Goal: Answer question/provide support: Share knowledge or assist other users

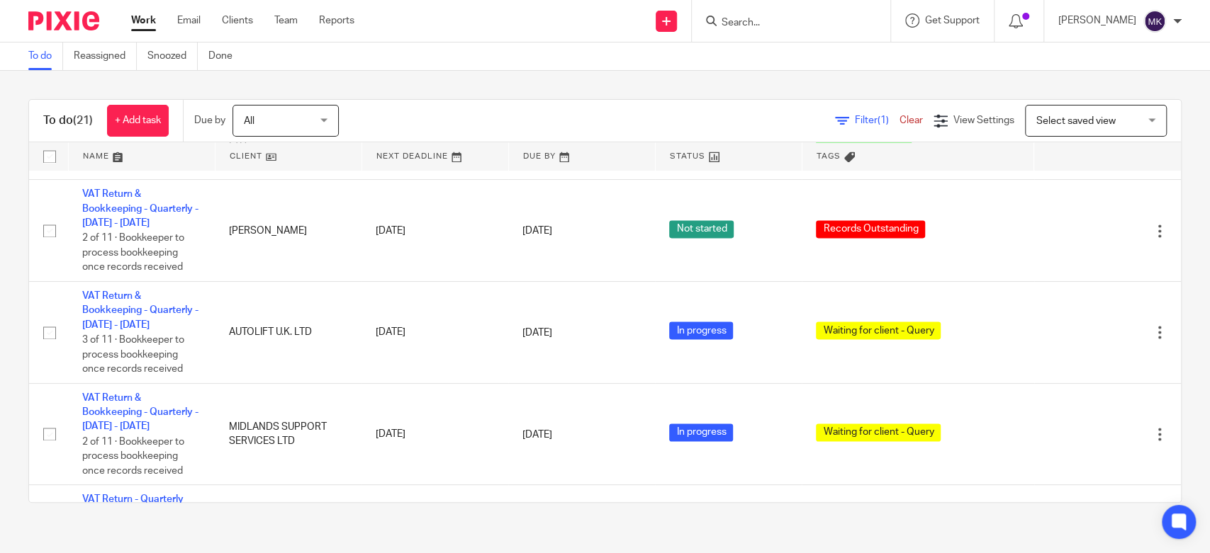
scroll to position [1496, 0]
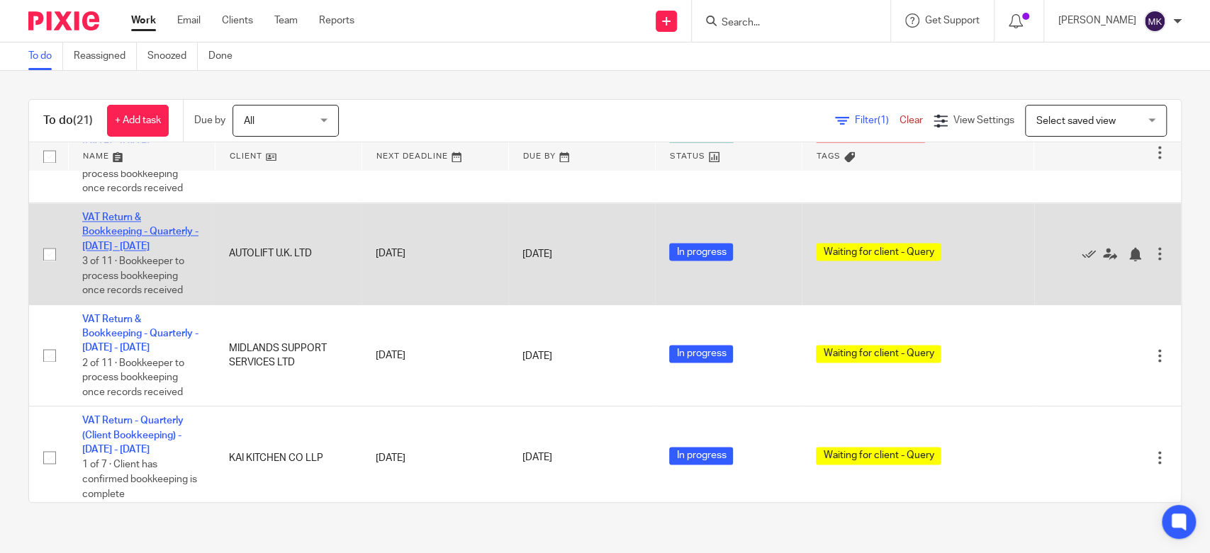
click at [131, 241] on link "VAT Return & Bookkeeping - Quarterly - [DATE] - [DATE]" at bounding box center [140, 232] width 116 height 39
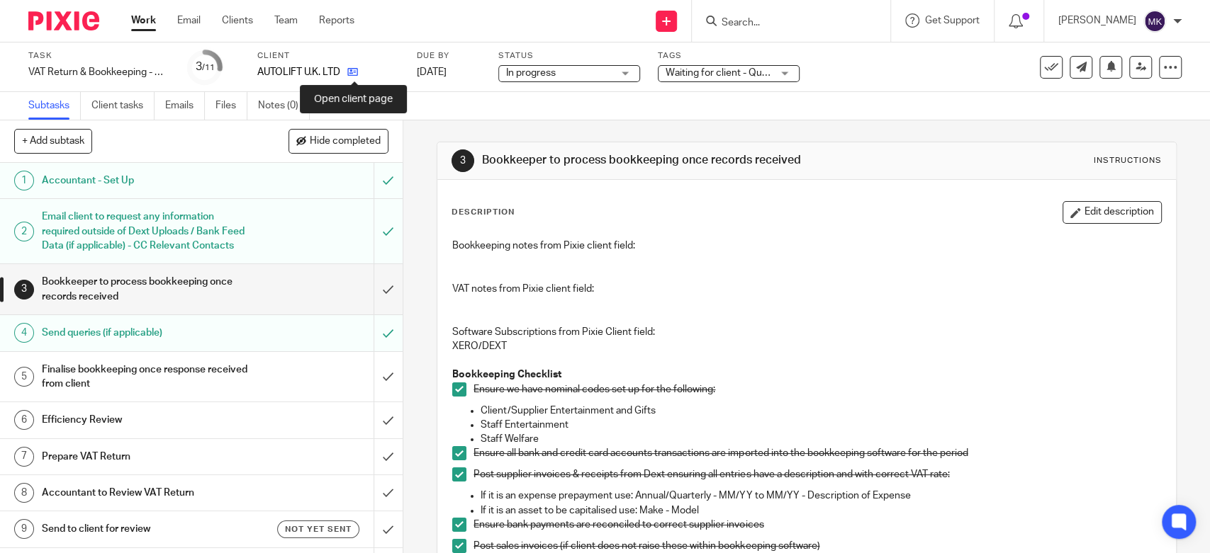
click at [348, 74] on icon at bounding box center [352, 72] width 11 height 11
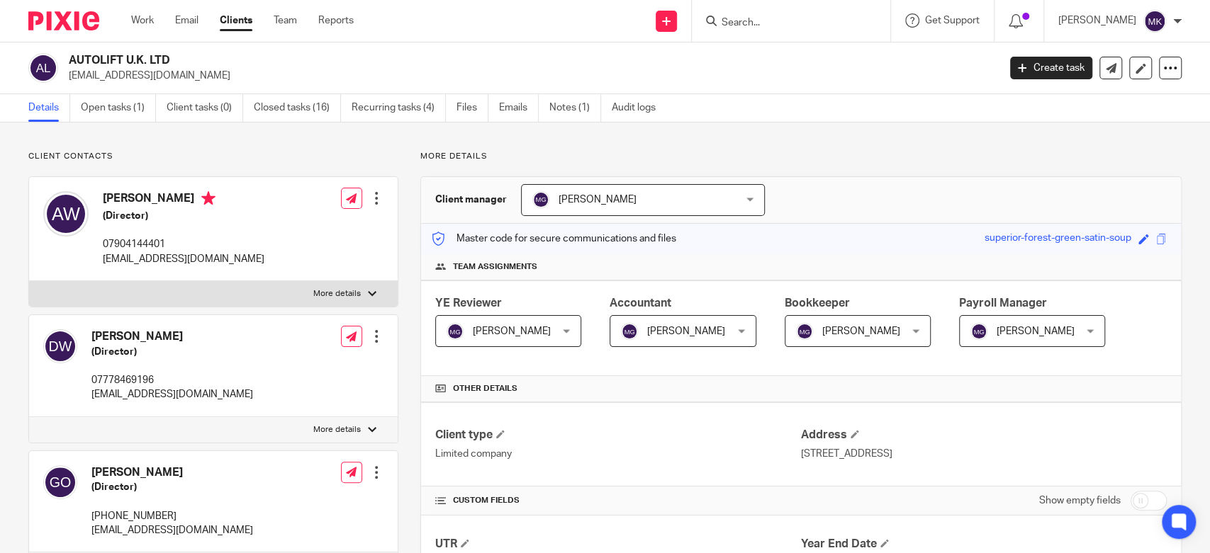
click at [236, 26] on link "Clients" at bounding box center [236, 20] width 33 height 14
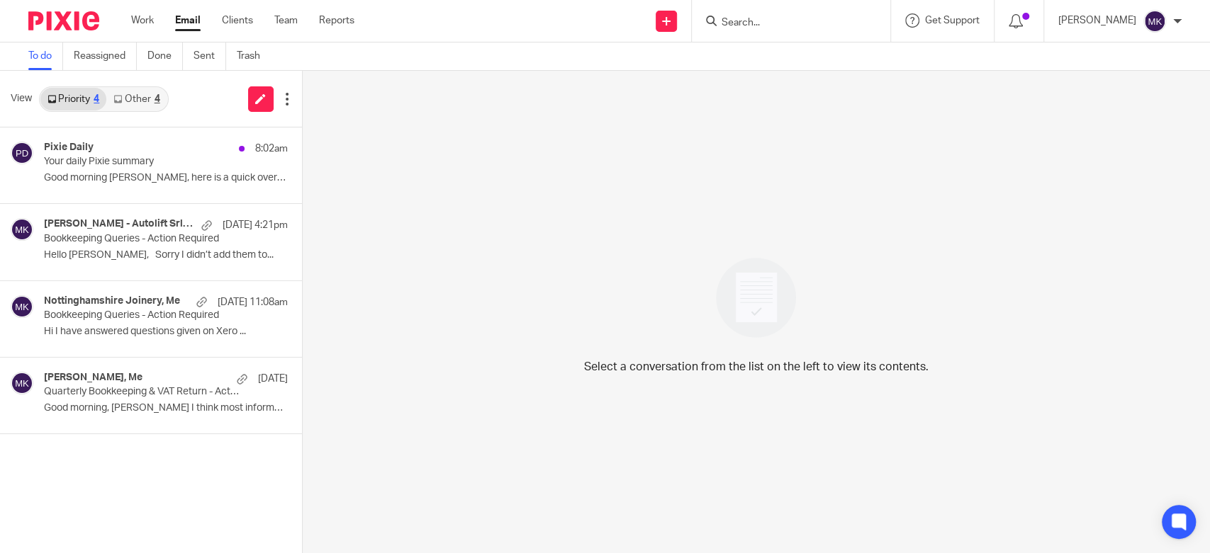
click at [136, 101] on link "Other 4" at bounding box center [136, 99] width 60 height 23
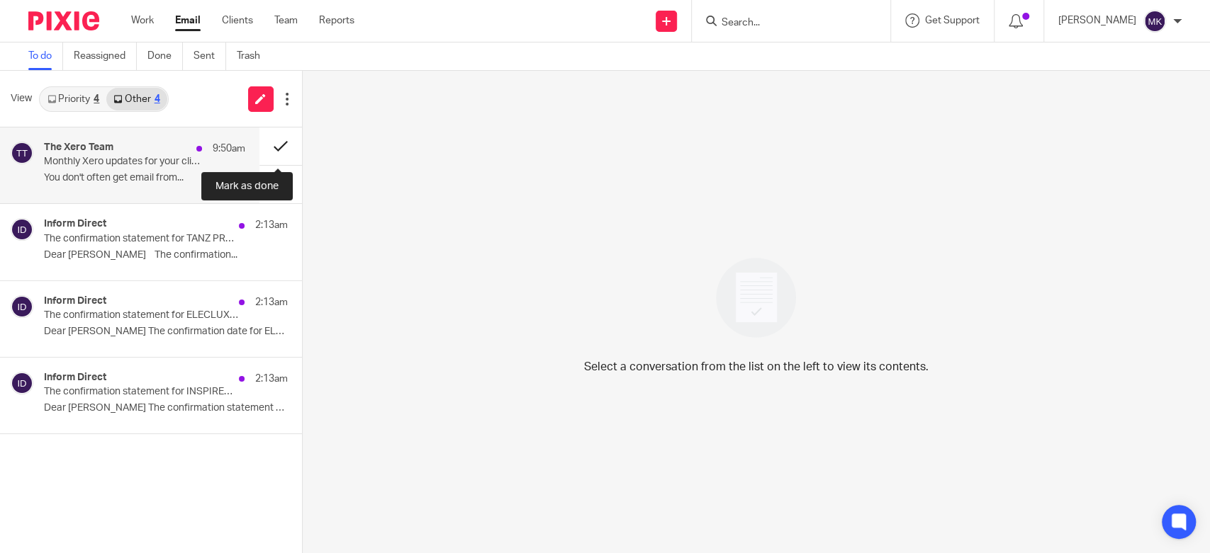
click at [268, 146] on button at bounding box center [280, 147] width 43 height 38
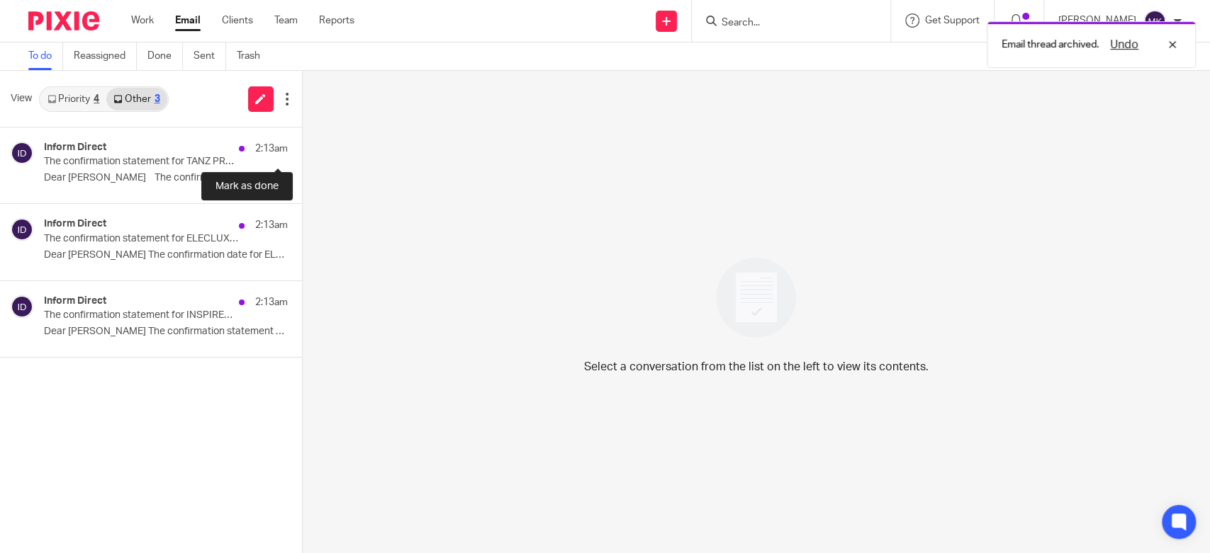
click at [302, 146] on button at bounding box center [307, 147] width 11 height 38
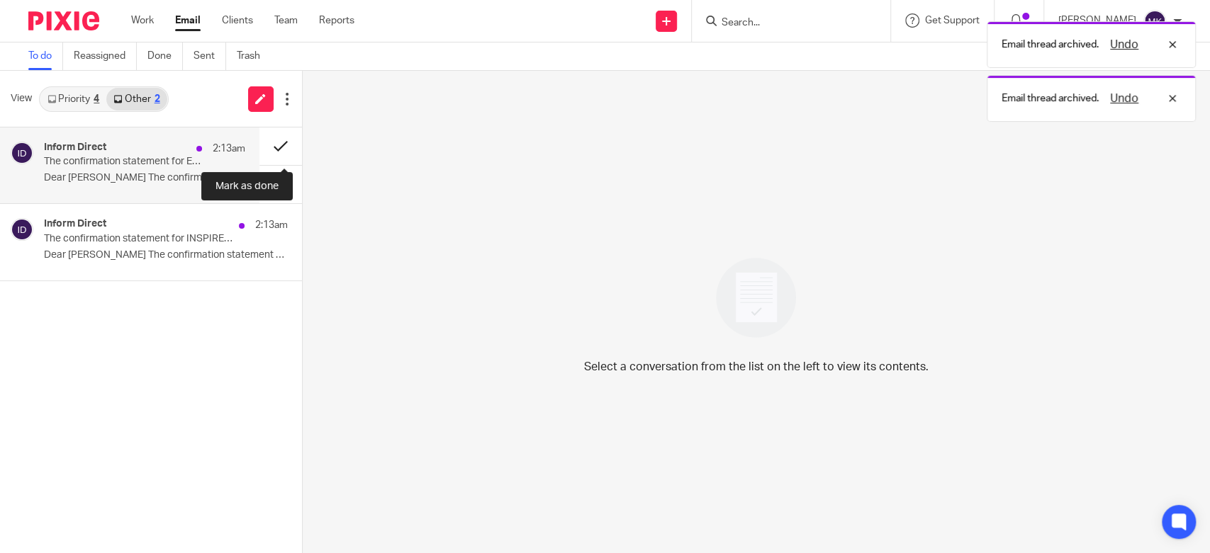
click at [268, 146] on button at bounding box center [280, 147] width 43 height 38
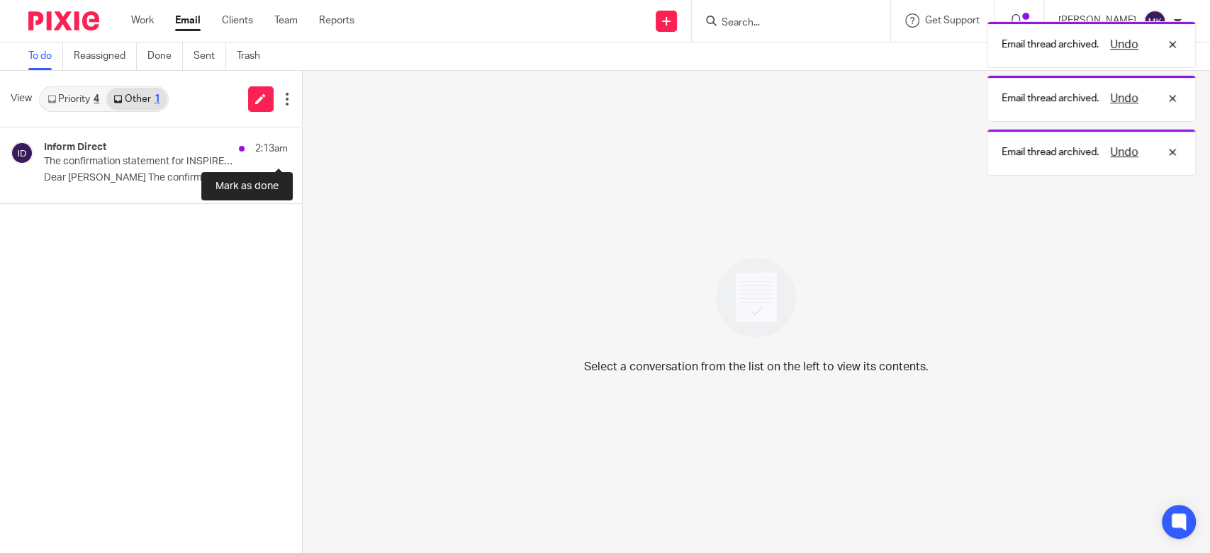
click at [302, 146] on button at bounding box center [307, 147] width 11 height 38
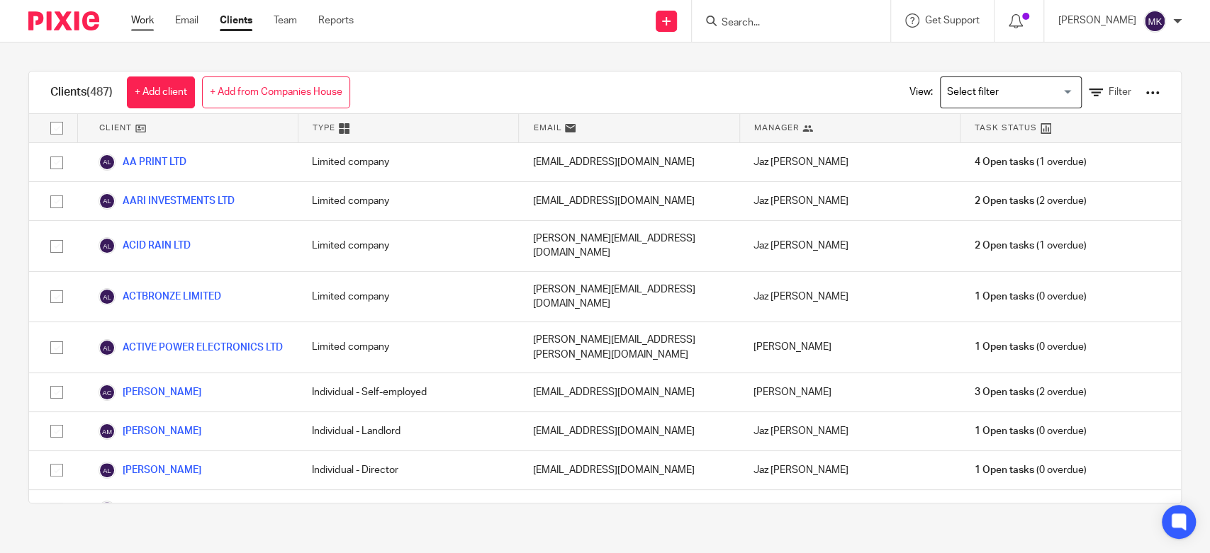
click at [134, 20] on link "Work" at bounding box center [142, 20] width 23 height 14
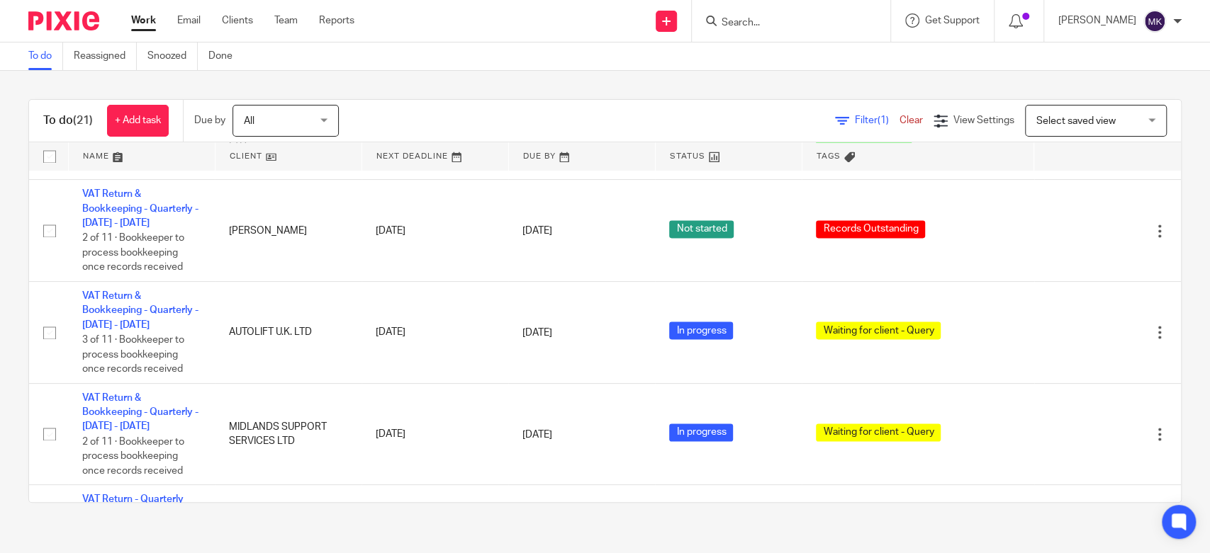
scroll to position [1496, 0]
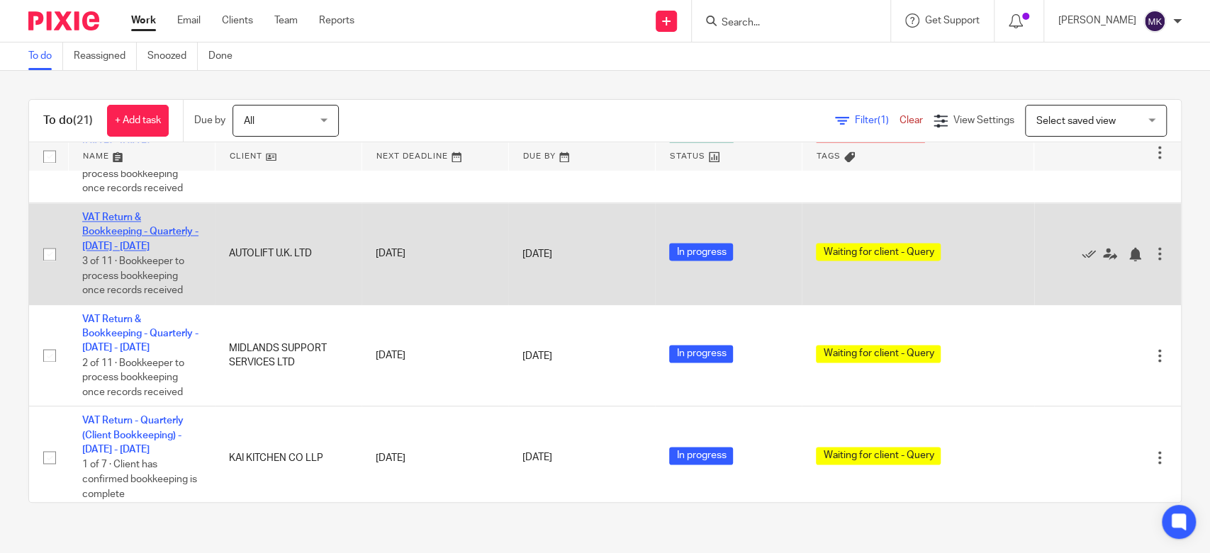
click at [138, 242] on link "VAT Return & Bookkeeping - Quarterly - [DATE] - [DATE]" at bounding box center [140, 232] width 116 height 39
click at [136, 240] on link "VAT Return & Bookkeeping - Quarterly - [DATE] - [DATE]" at bounding box center [140, 232] width 116 height 39
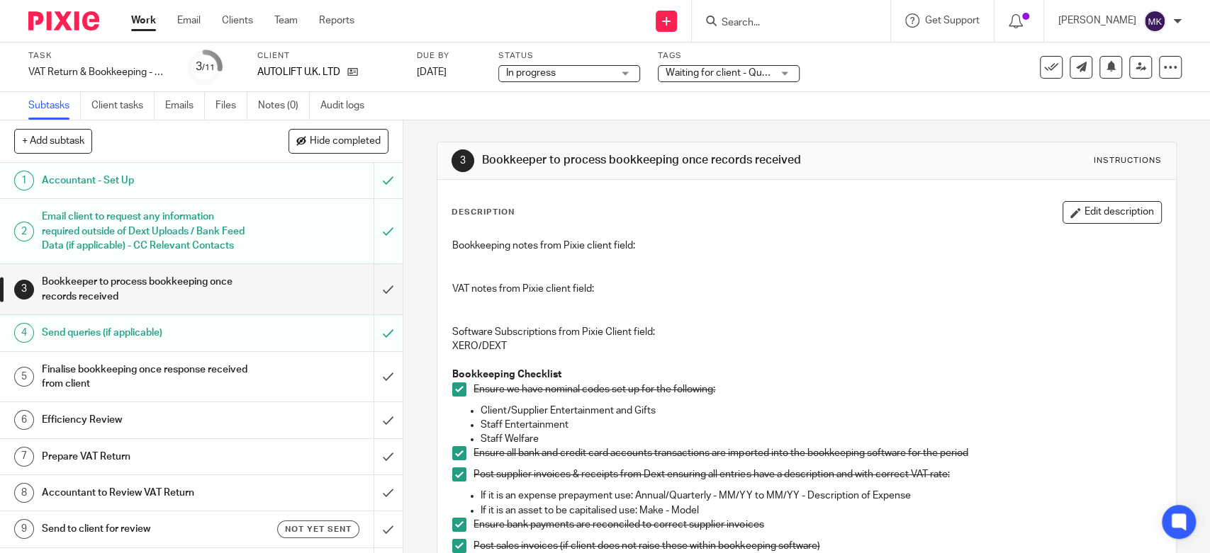
click at [726, 80] on div "Waiting for client - Query" at bounding box center [729, 73] width 142 height 17
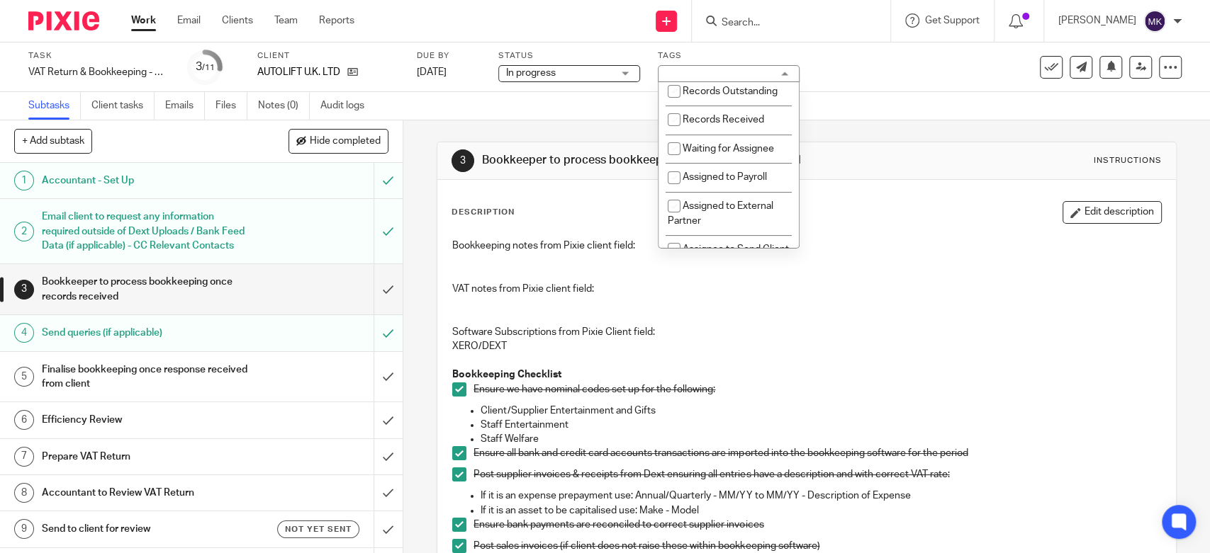
scroll to position [315, 0]
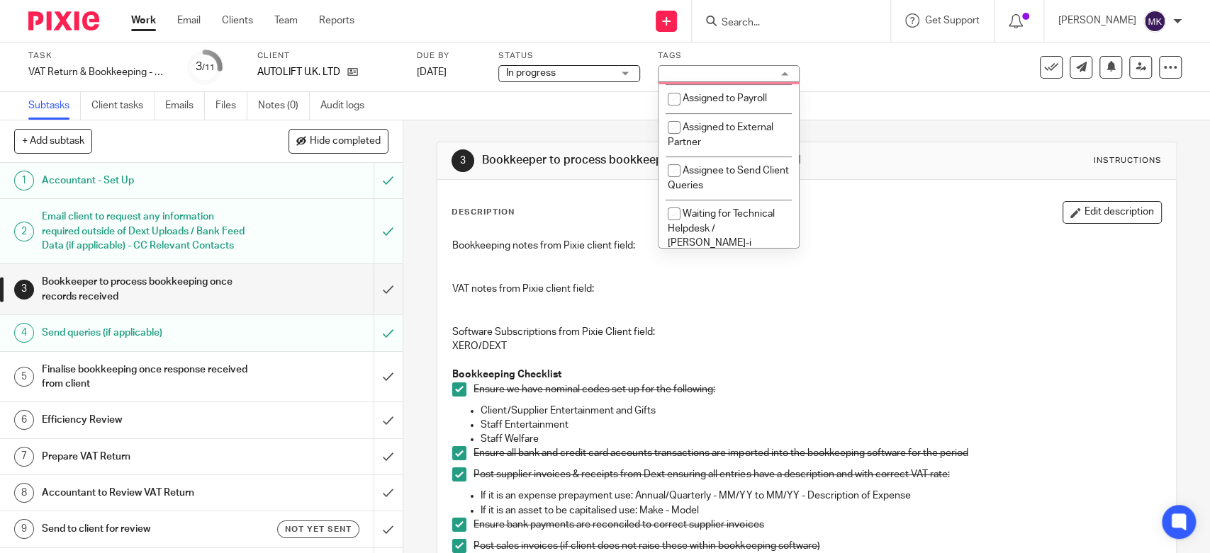
click at [734, 85] on li "Waiting for Assignee" at bounding box center [728, 70] width 140 height 29
checkbox input "true"
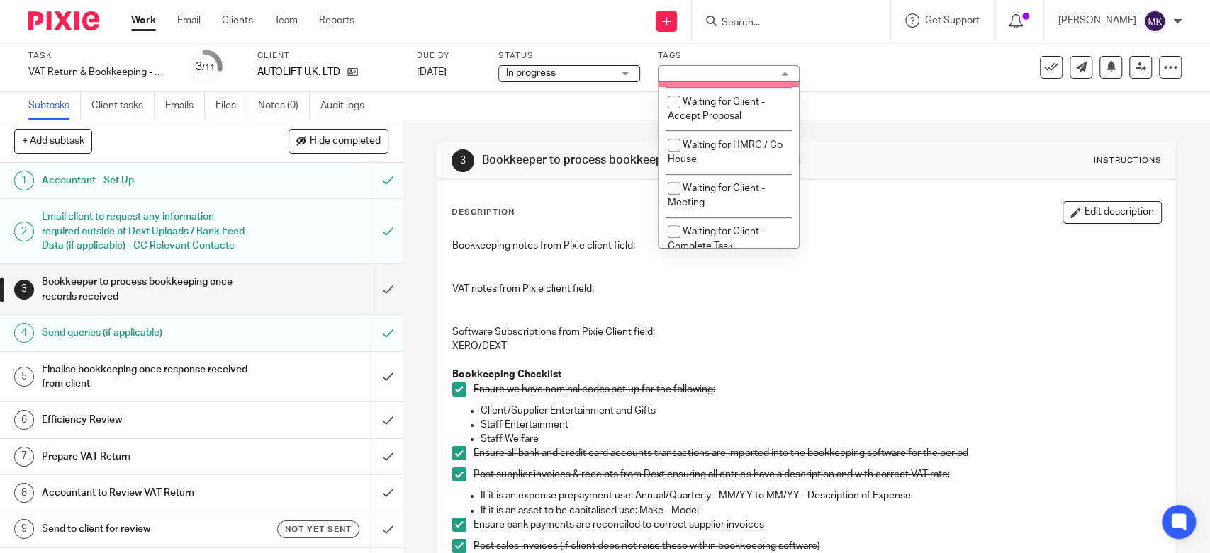
scroll to position [787, 0]
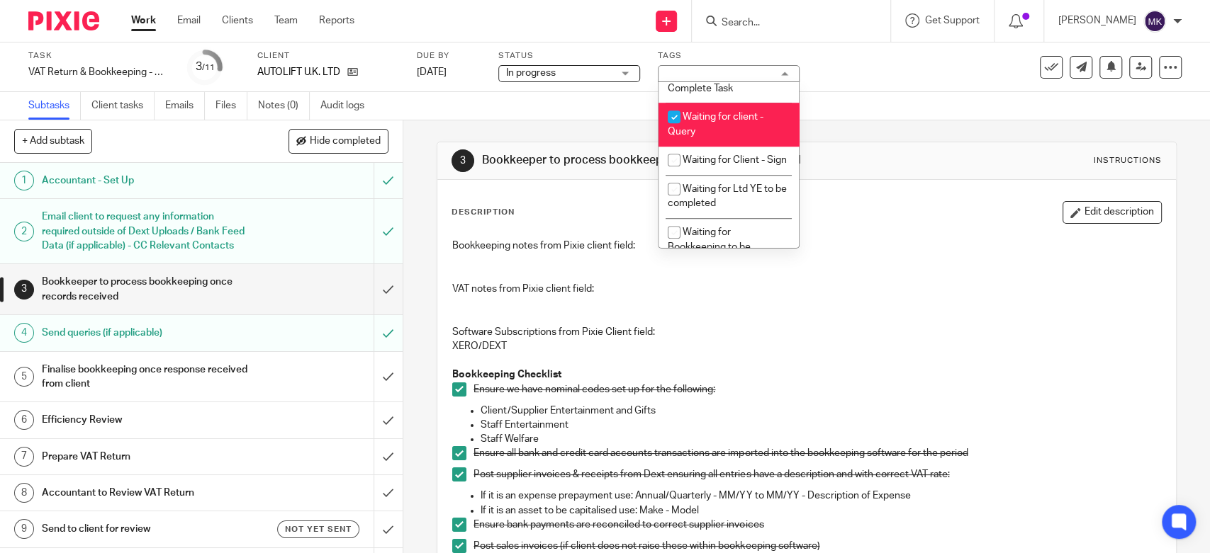
click at [720, 146] on li "Waiting for client - Query" at bounding box center [728, 124] width 140 height 43
checkbox input "false"
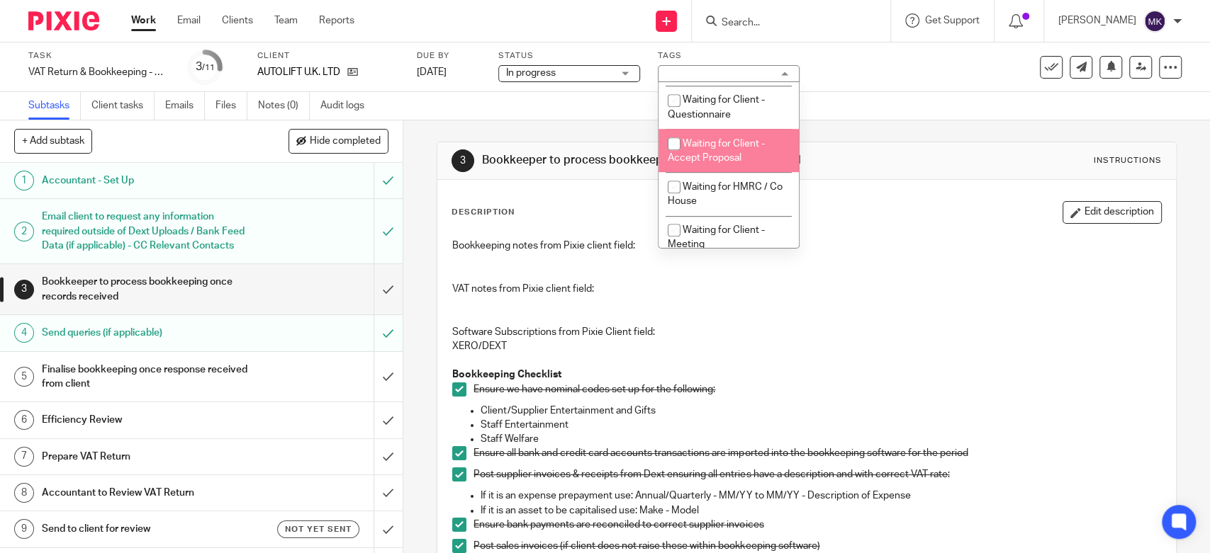
scroll to position [430, 0]
click at [720, 150] on li "Ready to Review" at bounding box center [728, 156] width 140 height 29
checkbox input "true"
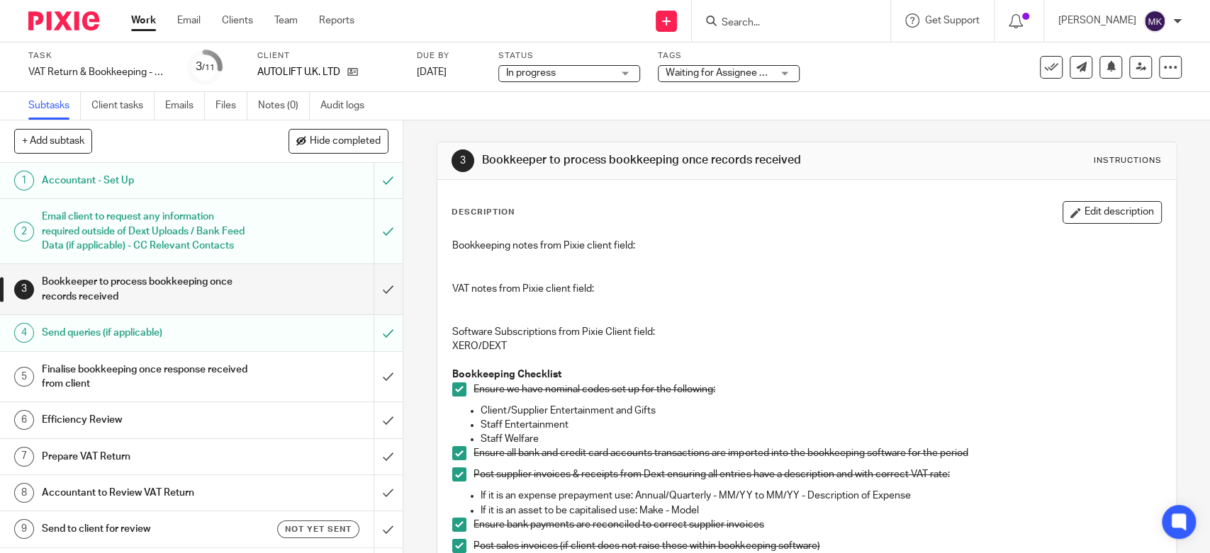
click at [841, 112] on div "Subtasks Client tasks Emails Files Notes (0) Audit logs" at bounding box center [605, 106] width 1210 height 28
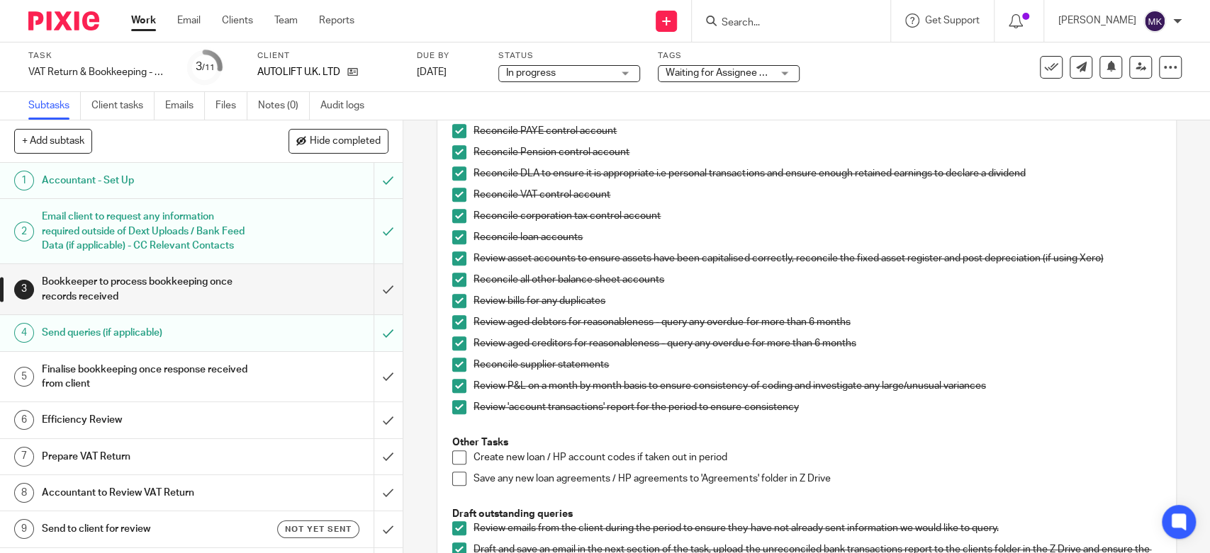
scroll to position [170, 0]
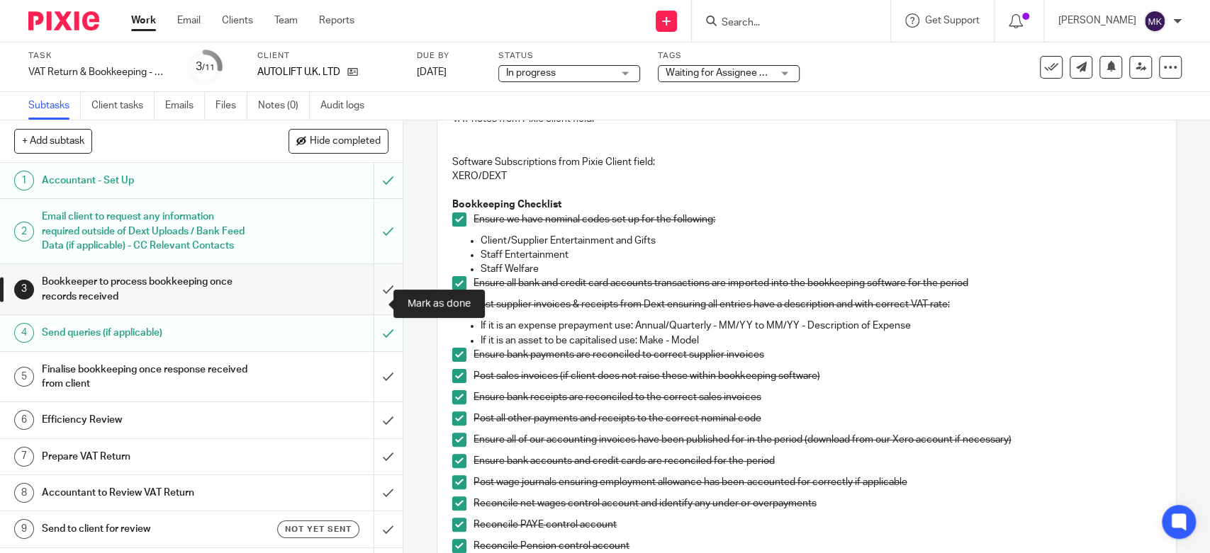
click at [372, 303] on input "submit" at bounding box center [201, 289] width 402 height 50
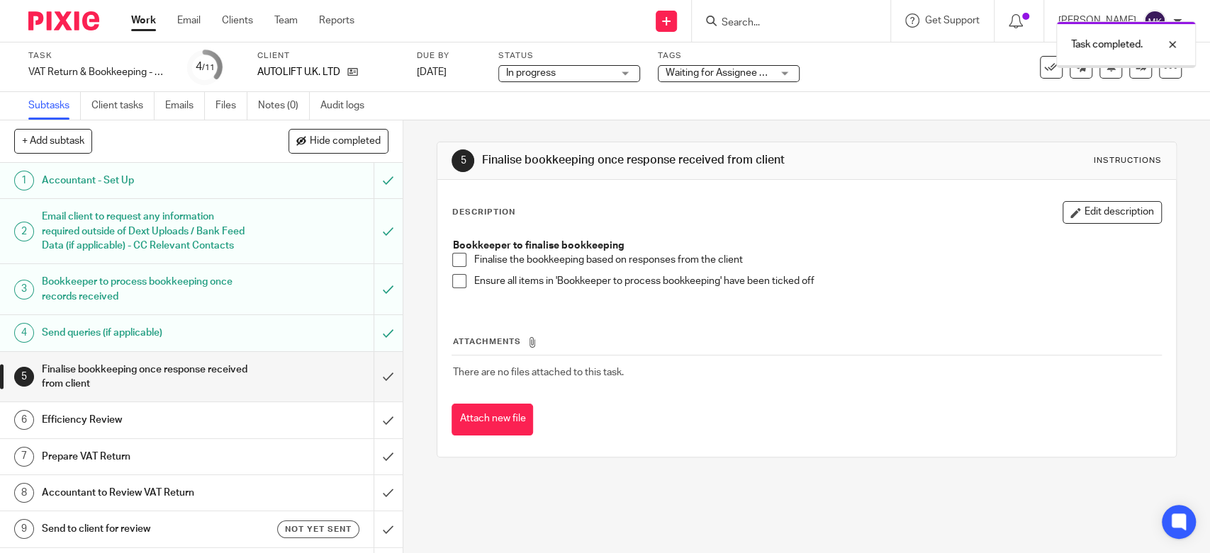
click at [454, 256] on span at bounding box center [459, 260] width 14 height 14
click at [452, 286] on span at bounding box center [459, 281] width 14 height 14
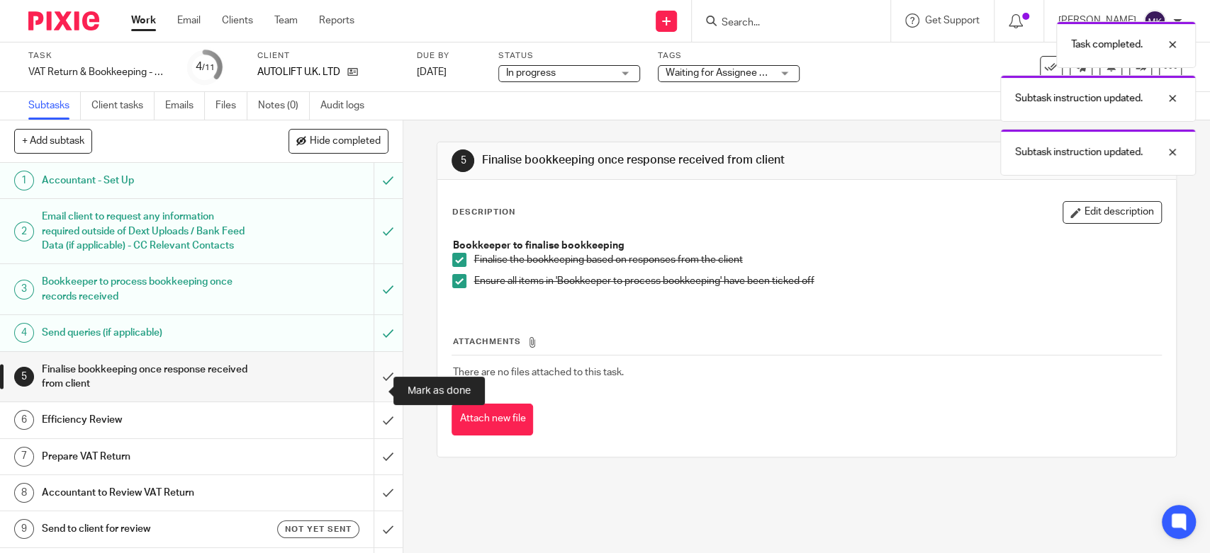
click at [367, 379] on input "submit" at bounding box center [201, 377] width 402 height 50
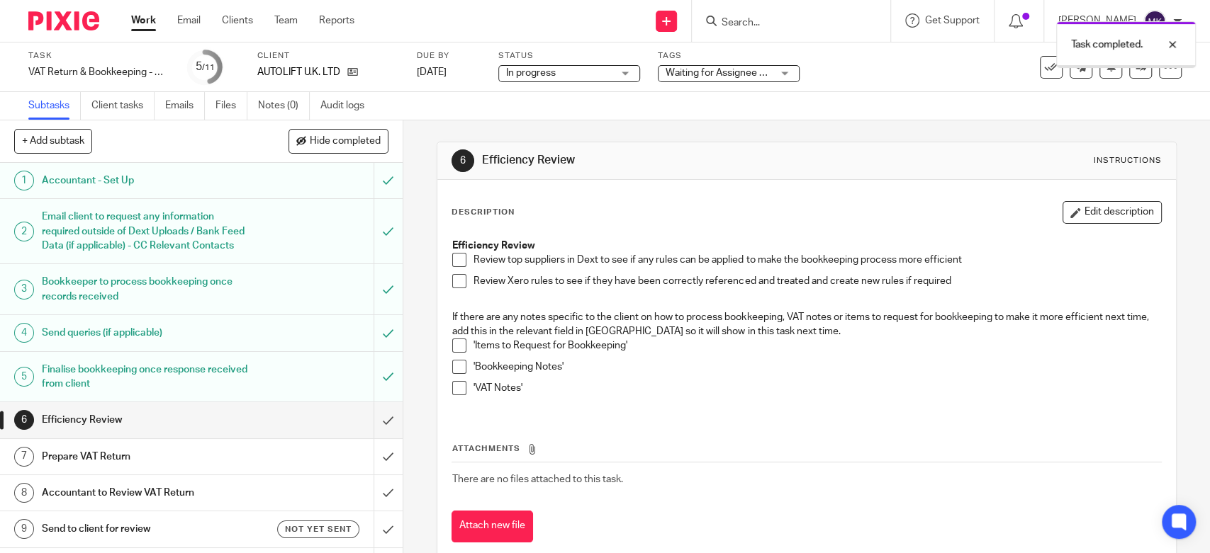
scroll to position [79, 0]
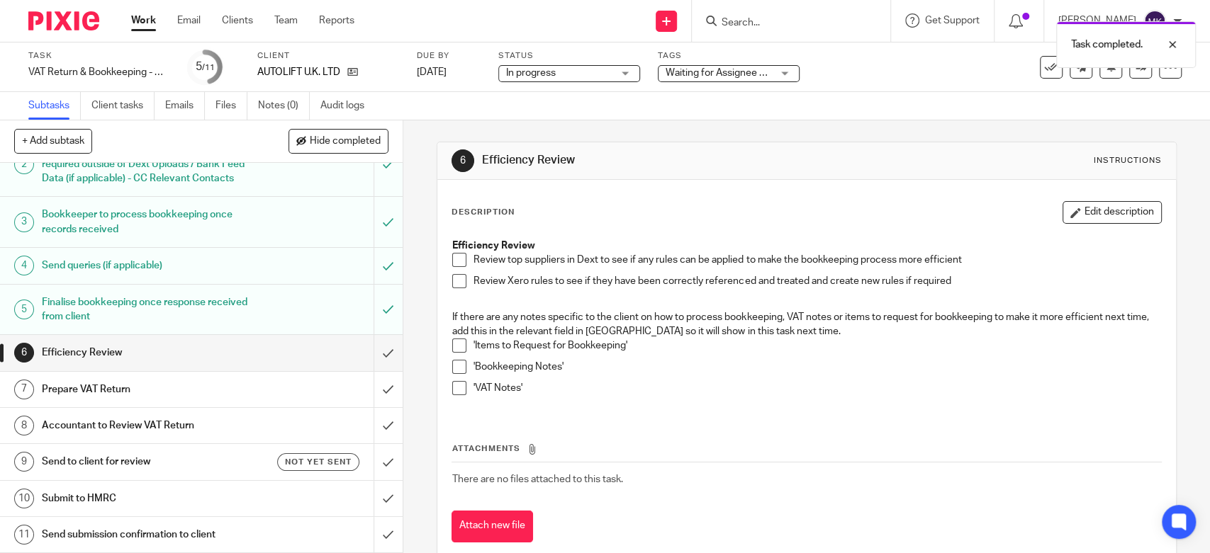
click at [452, 261] on span at bounding box center [459, 260] width 14 height 14
click at [452, 291] on li "Review Xero rules to see if they have been correctly referenced and treated and…" at bounding box center [806, 284] width 708 height 21
click at [453, 286] on span at bounding box center [459, 281] width 14 height 14
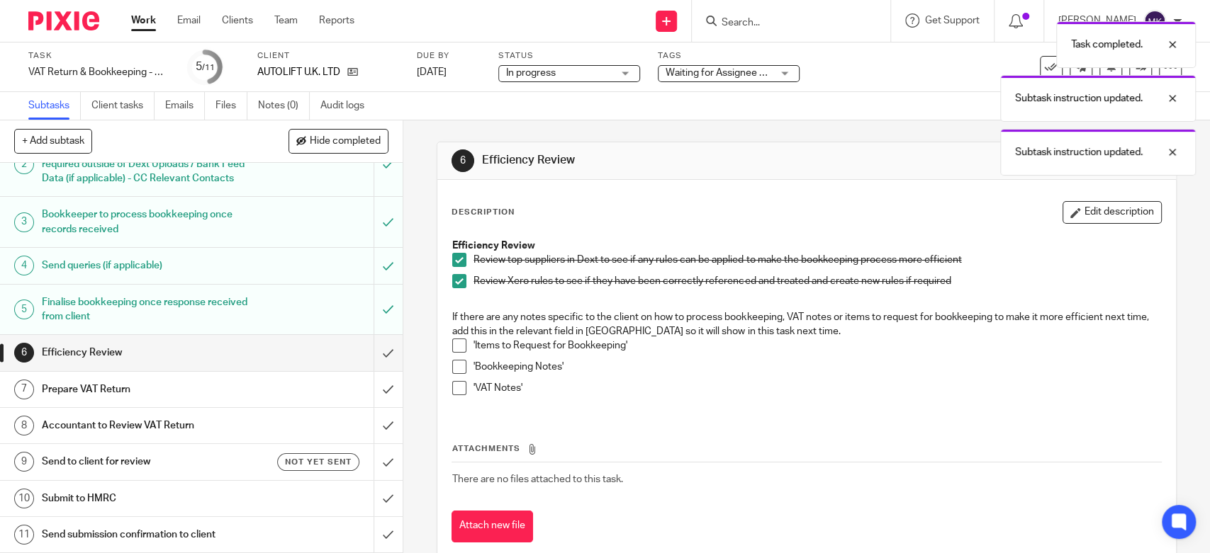
click at [454, 344] on span at bounding box center [459, 346] width 14 height 14
click at [453, 374] on li "'Bookkeeping Notes'" at bounding box center [806, 370] width 708 height 21
click at [453, 384] on span at bounding box center [459, 388] width 14 height 14
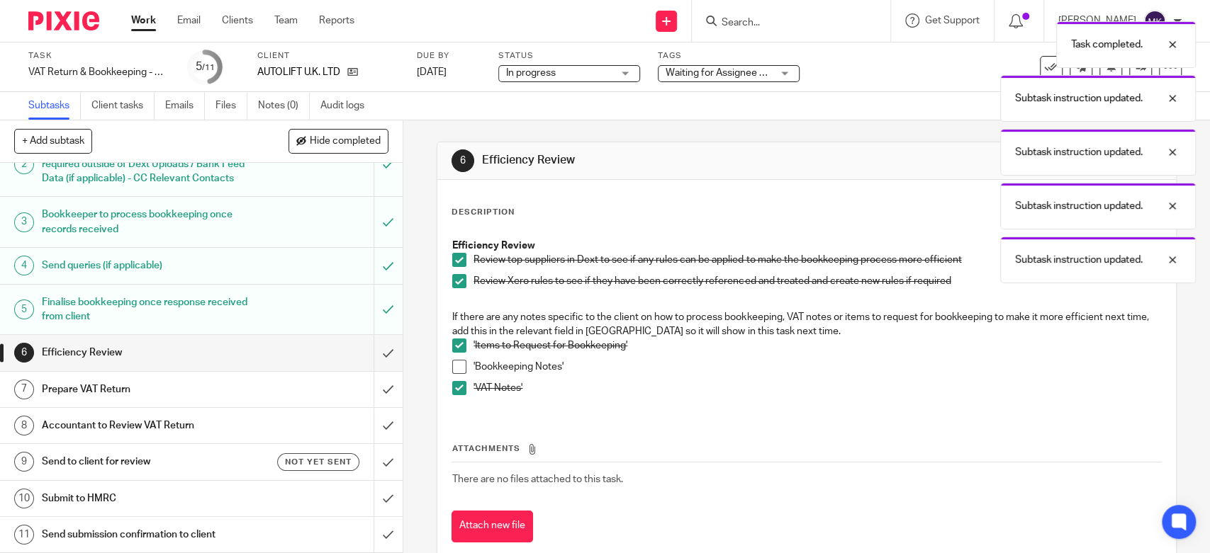
click at [467, 360] on li "'Bookkeeping Notes'" at bounding box center [806, 370] width 708 height 21
click at [454, 366] on span at bounding box center [459, 367] width 14 height 14
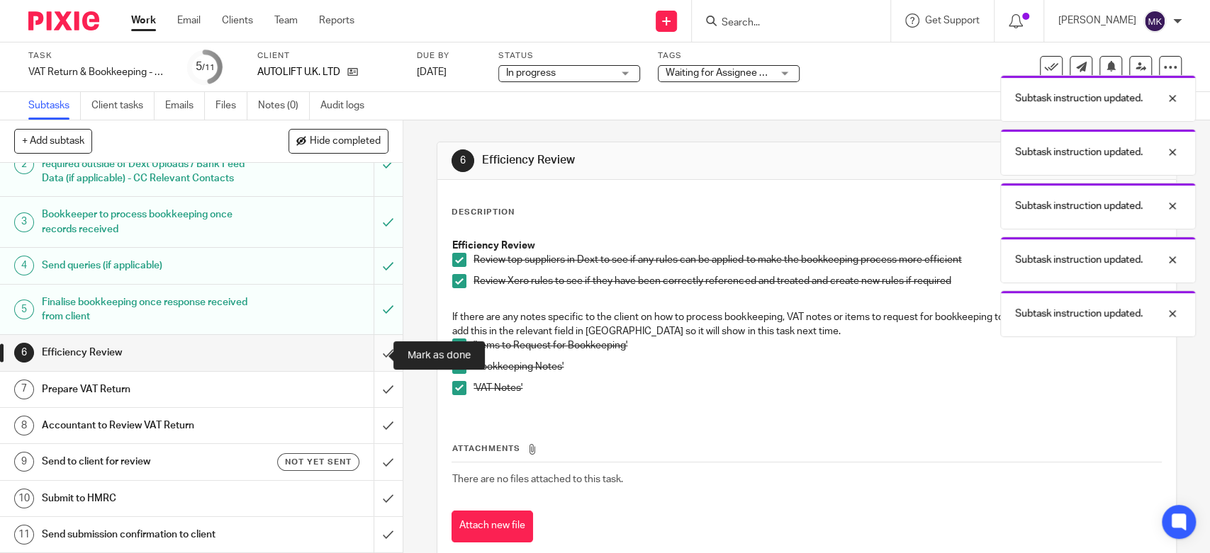
click at [382, 354] on input "submit" at bounding box center [201, 352] width 402 height 35
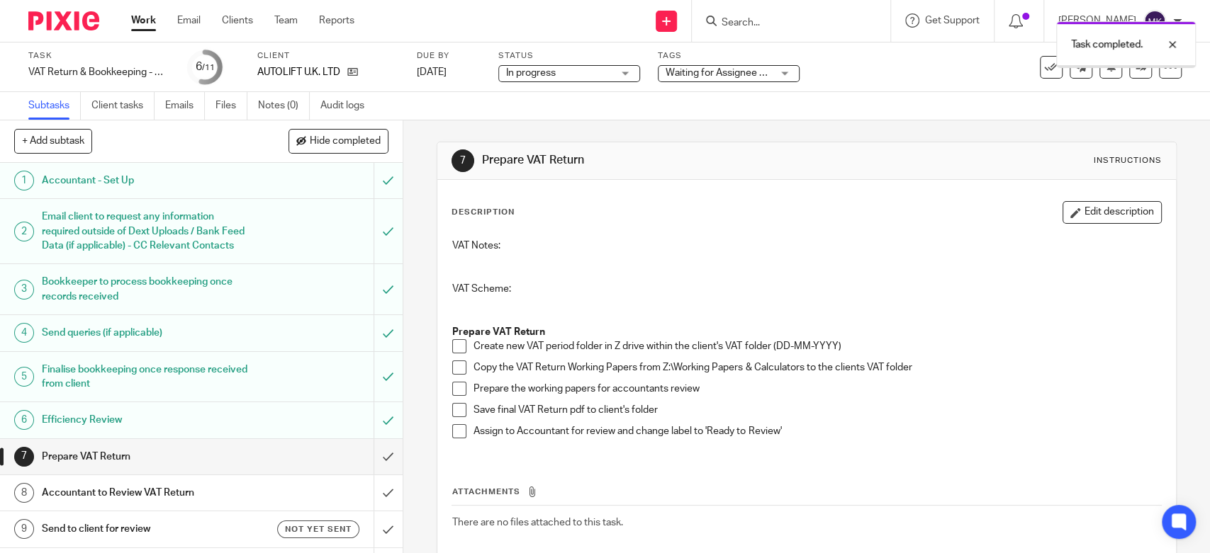
scroll to position [74, 0]
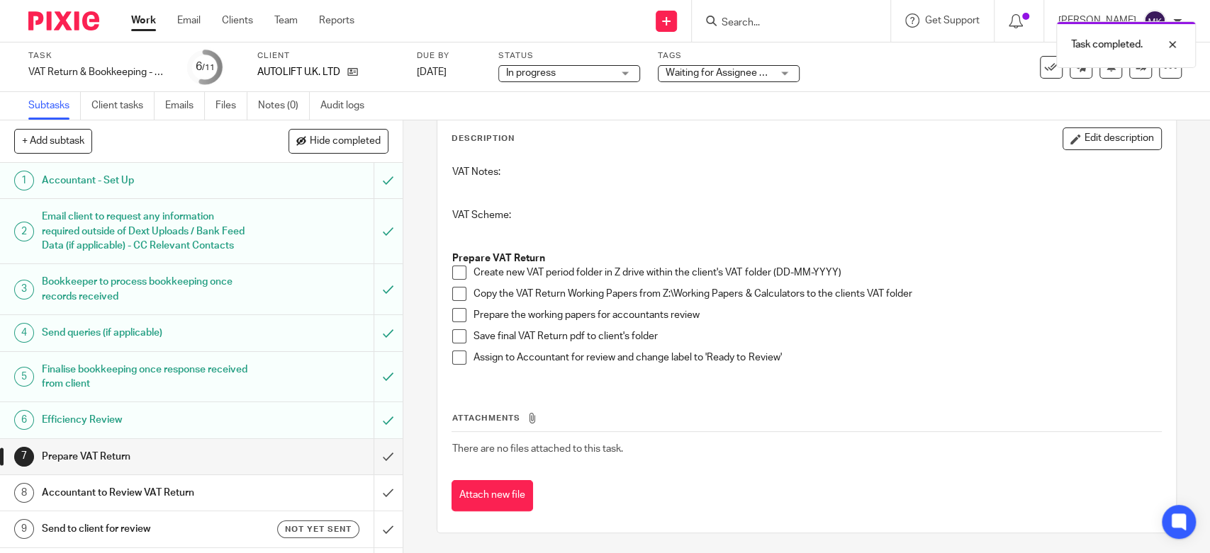
click at [453, 266] on span at bounding box center [459, 273] width 14 height 14
click at [452, 289] on span at bounding box center [459, 294] width 14 height 14
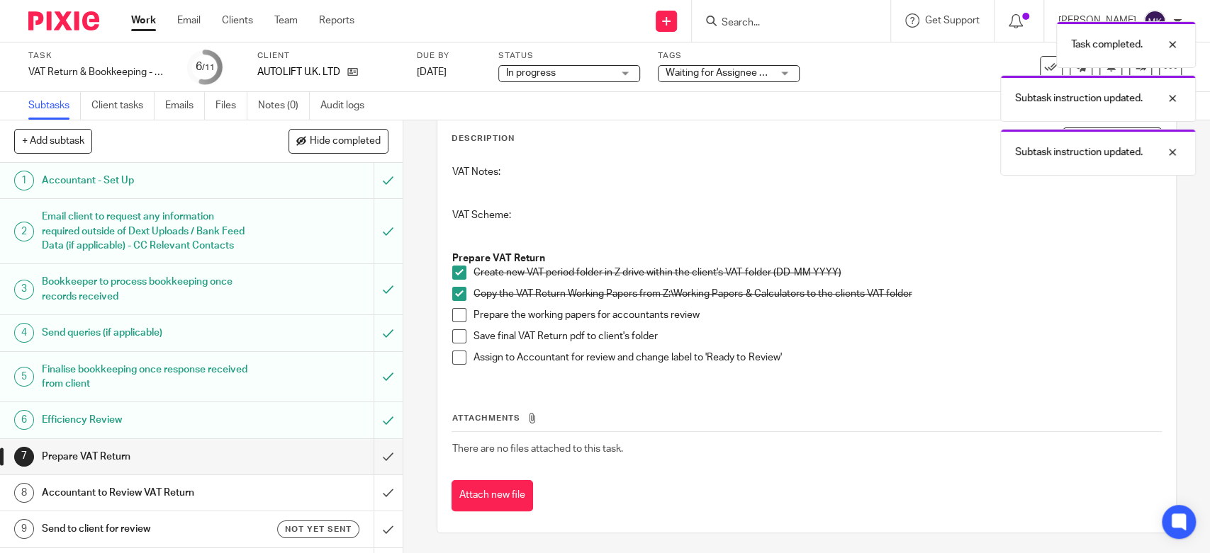
click at [452, 318] on span at bounding box center [459, 315] width 14 height 14
click at [454, 340] on span at bounding box center [459, 337] width 14 height 14
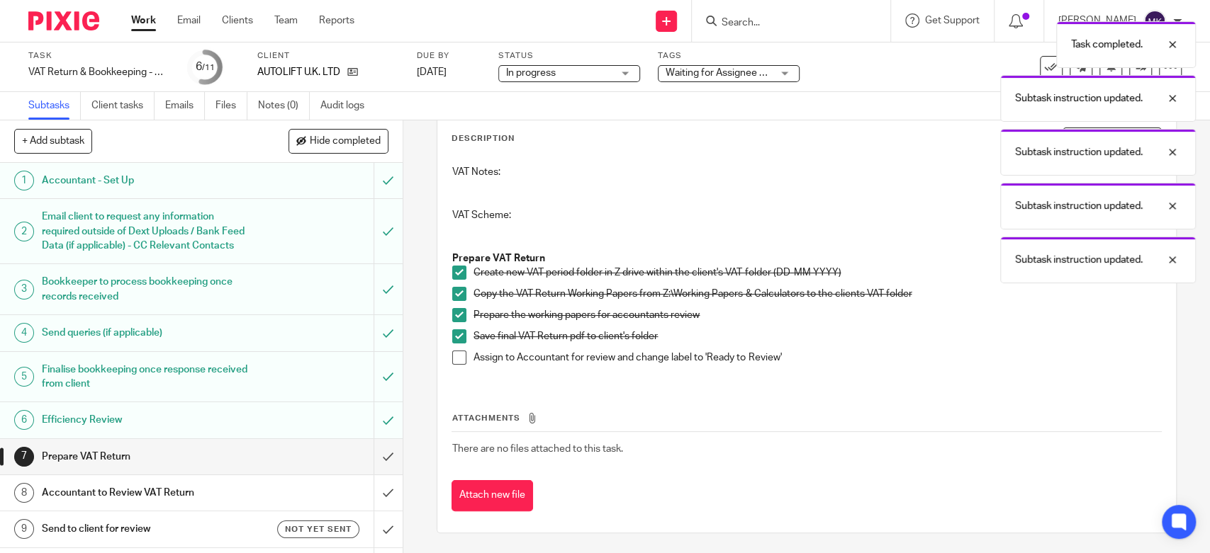
click at [456, 351] on span at bounding box center [459, 358] width 14 height 14
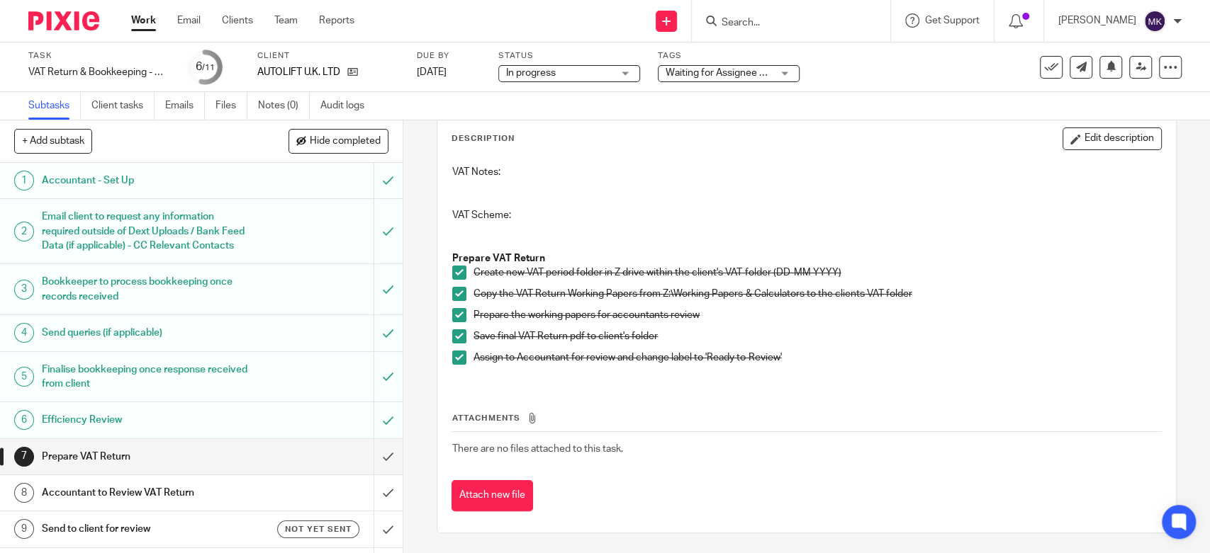
click at [675, 69] on span "Waiting for Assignee + 1" at bounding box center [718, 73] width 107 height 10
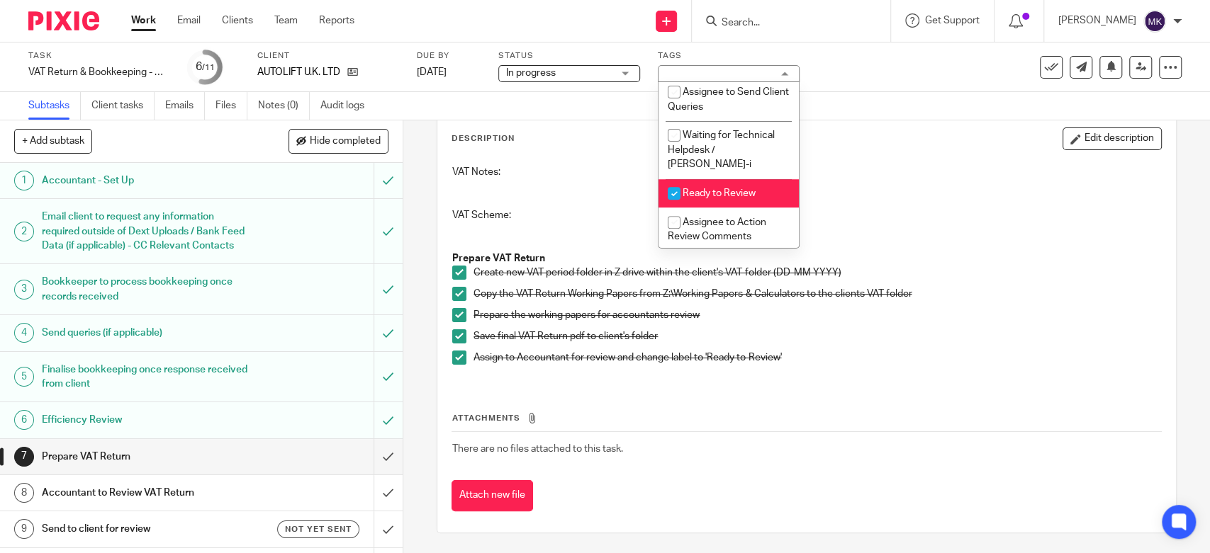
scroll to position [551, 0]
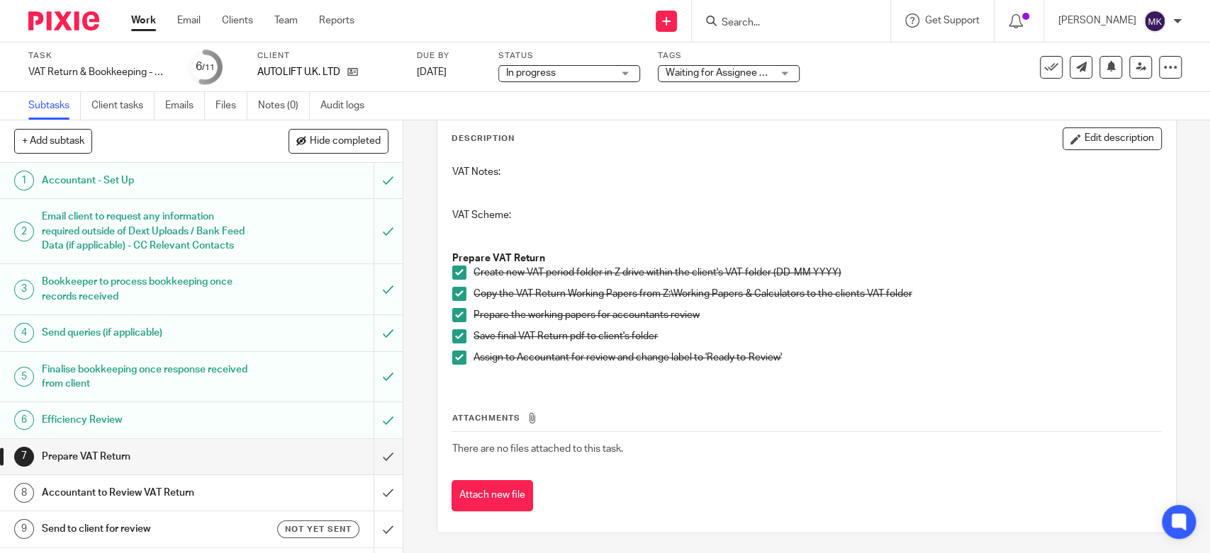
click at [570, 147] on div "Description Edit description" at bounding box center [805, 139] width 709 height 23
click at [375, 468] on input "submit" at bounding box center [201, 456] width 402 height 35
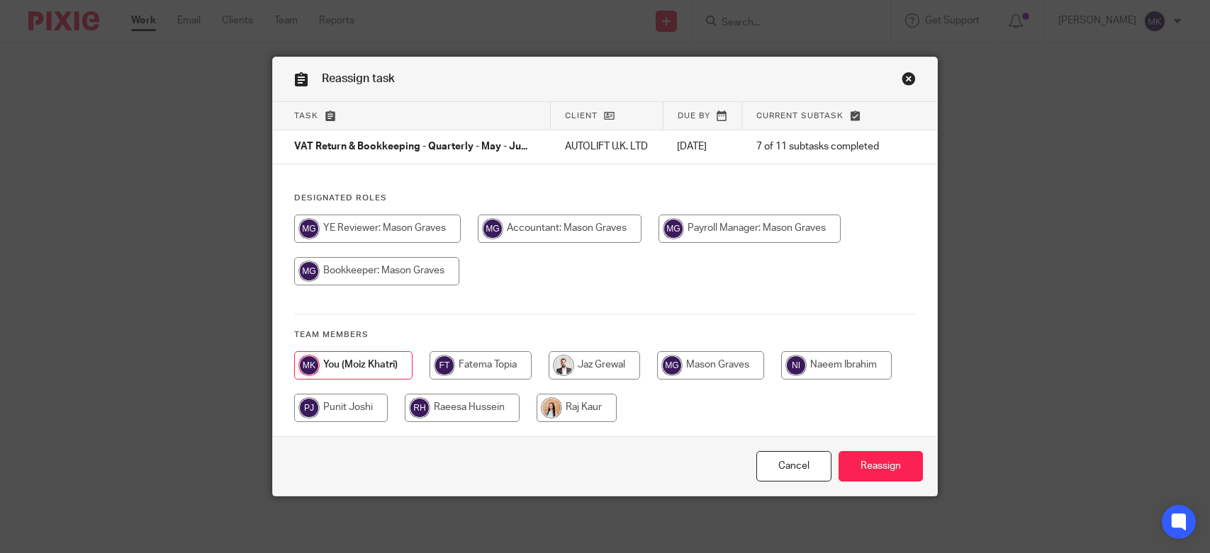
click at [807, 243] on input "radio" at bounding box center [749, 229] width 182 height 28
radio input "true"
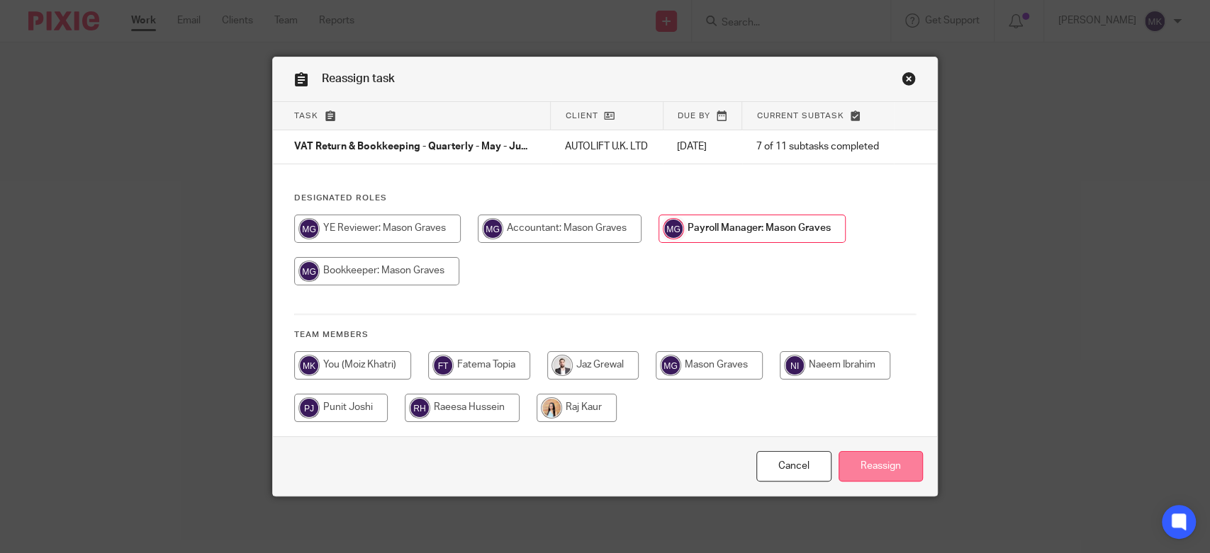
click at [879, 468] on input "Reassign" at bounding box center [880, 466] width 84 height 30
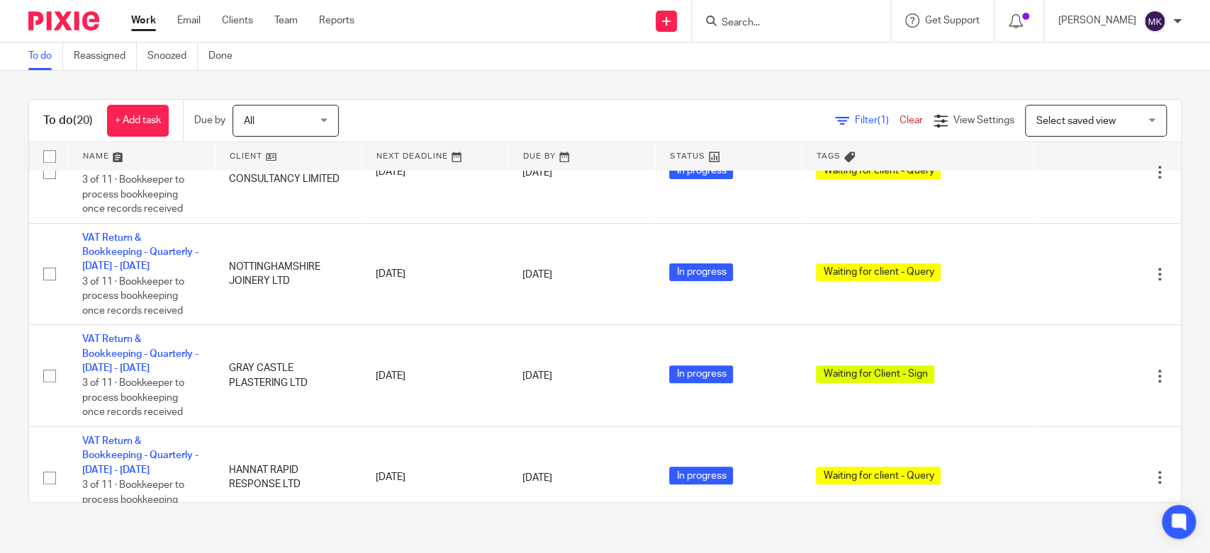
scroll to position [888, 0]
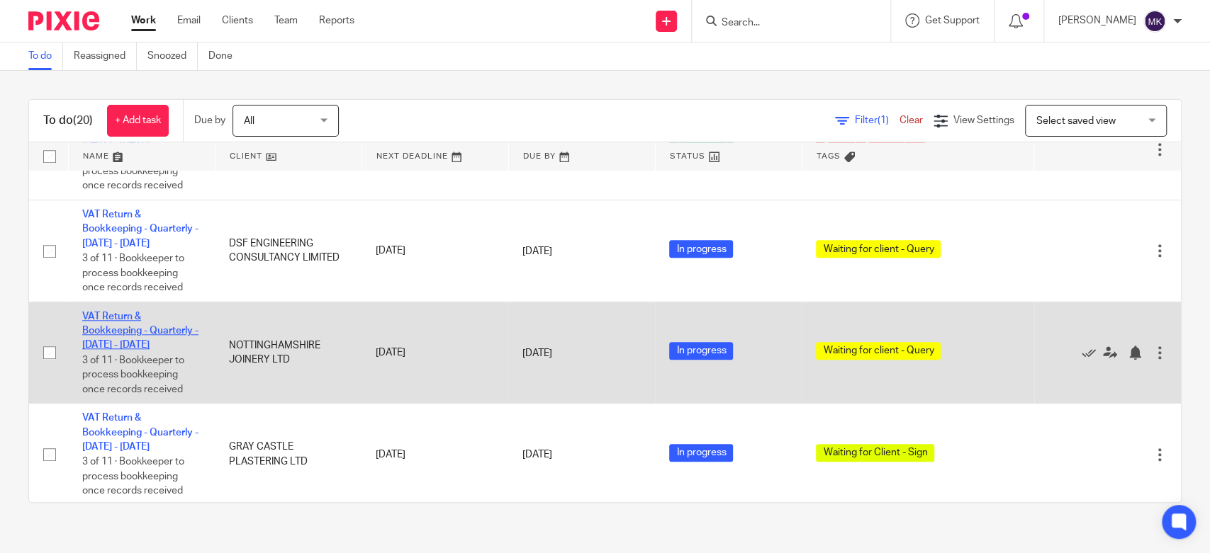
click at [123, 330] on link "VAT Return & Bookkeeping - Quarterly - [DATE] - [DATE]" at bounding box center [140, 331] width 116 height 39
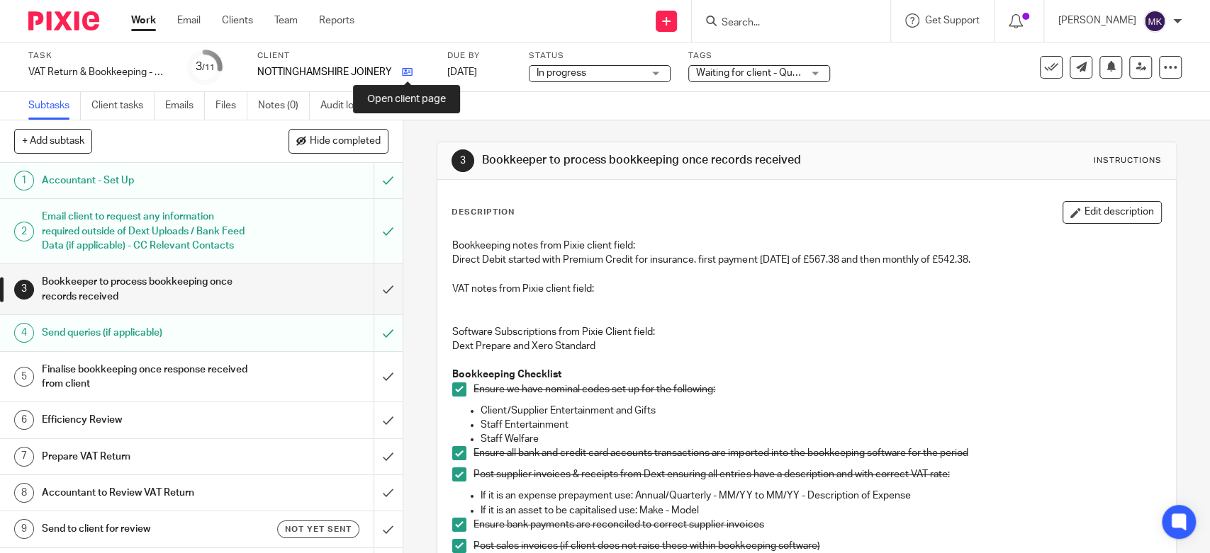
click at [411, 73] on icon at bounding box center [407, 72] width 11 height 11
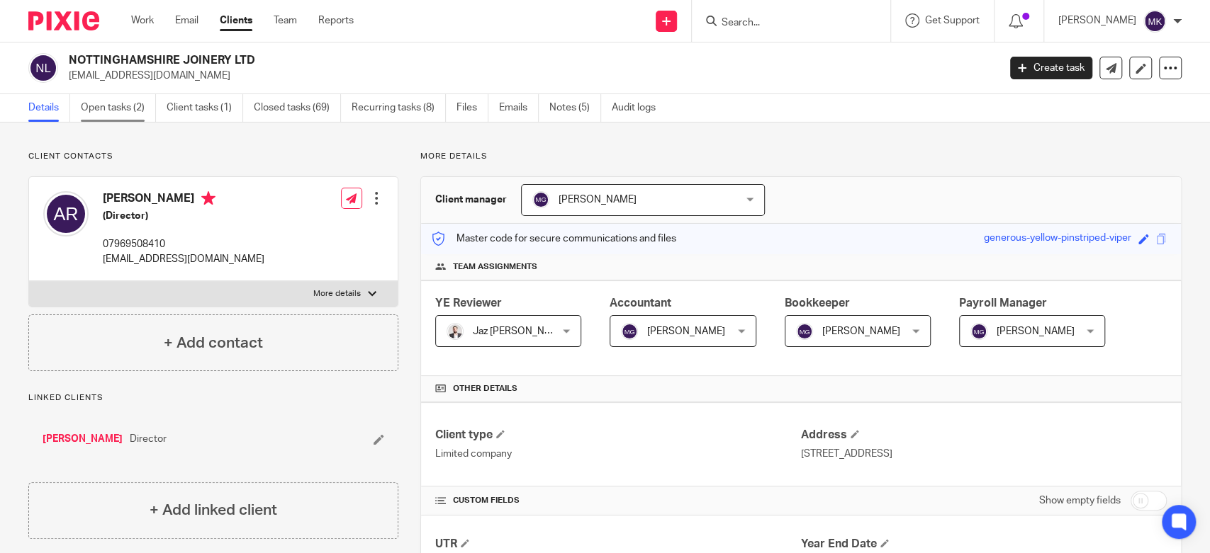
click at [135, 104] on link "Open tasks (2)" at bounding box center [118, 108] width 75 height 28
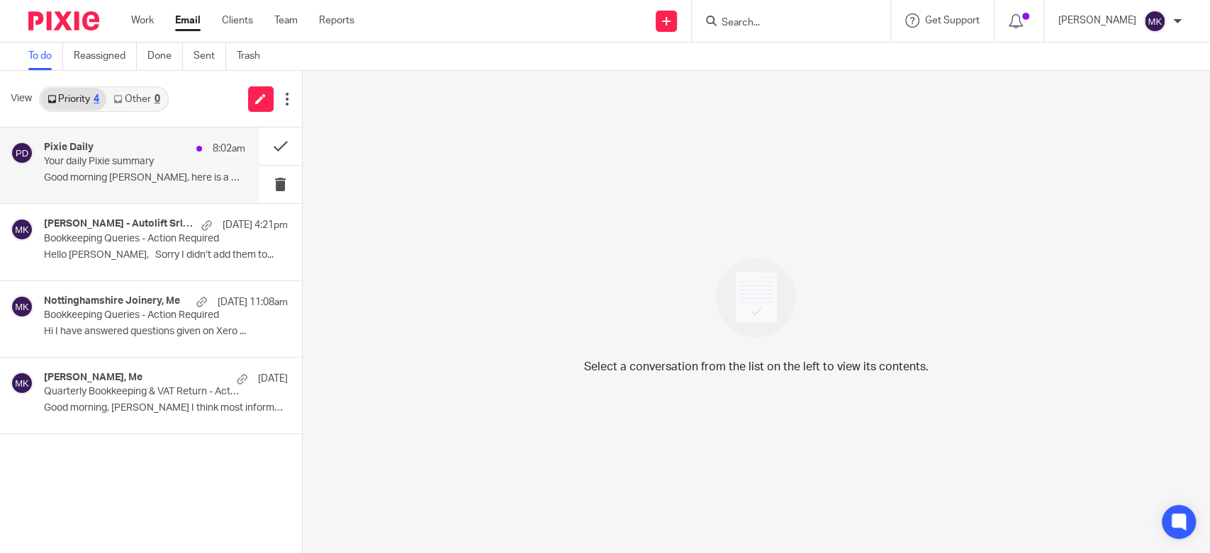
click at [105, 138] on div "Pixie Daily 8:02am Your daily Pixie summary Good morning Moiz, here is a quick …" at bounding box center [129, 166] width 259 height 76
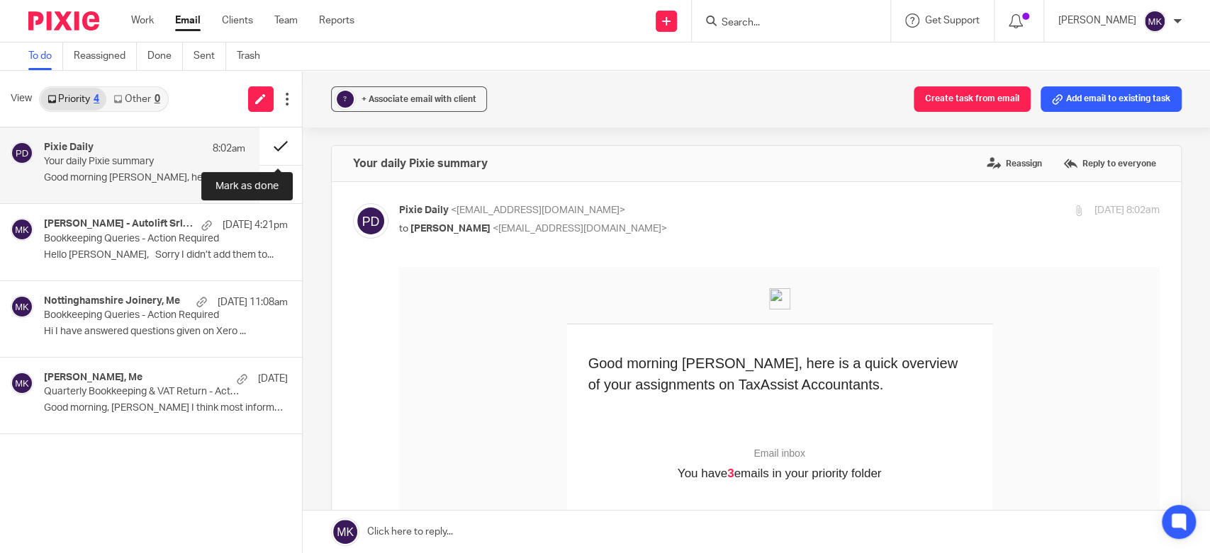
click at [269, 140] on button at bounding box center [280, 147] width 43 height 38
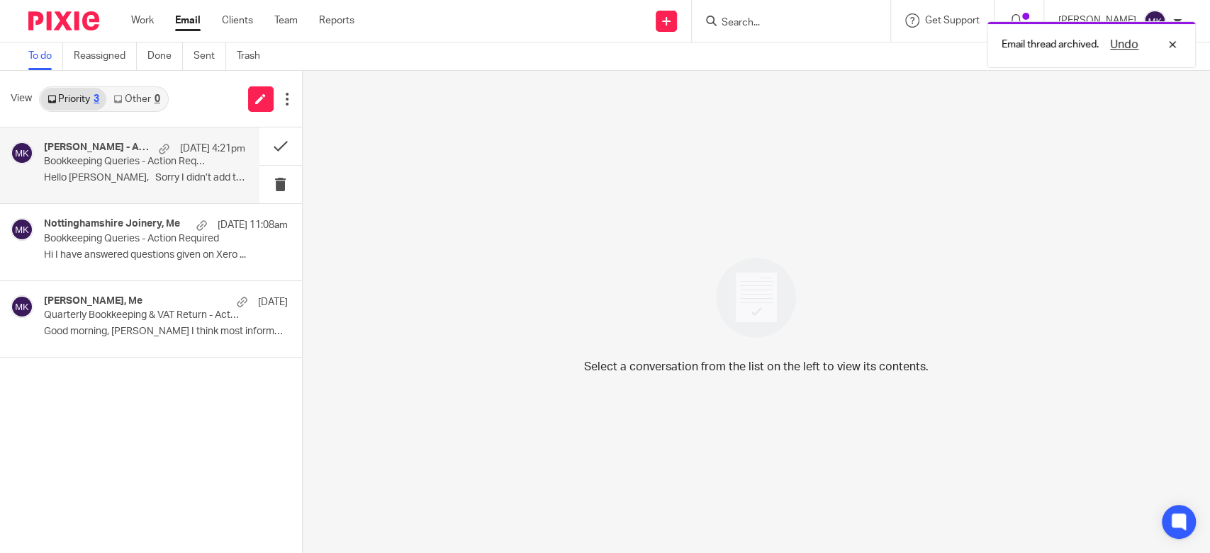
click at [191, 175] on p "Hello Moiz, Sorry I didn’t add them to..." at bounding box center [144, 178] width 201 height 12
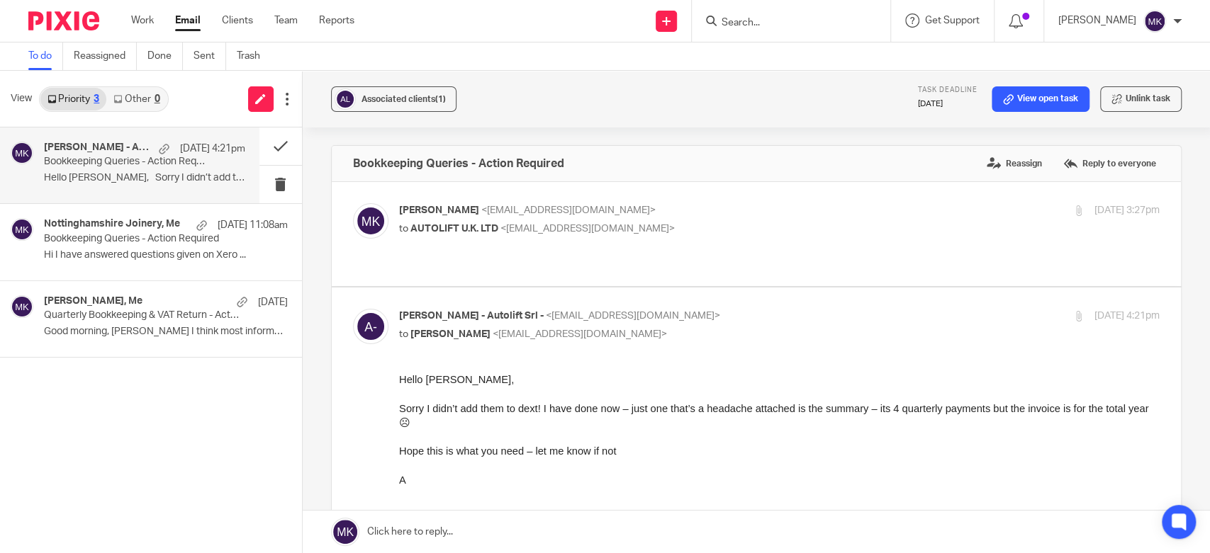
scroll to position [472, 0]
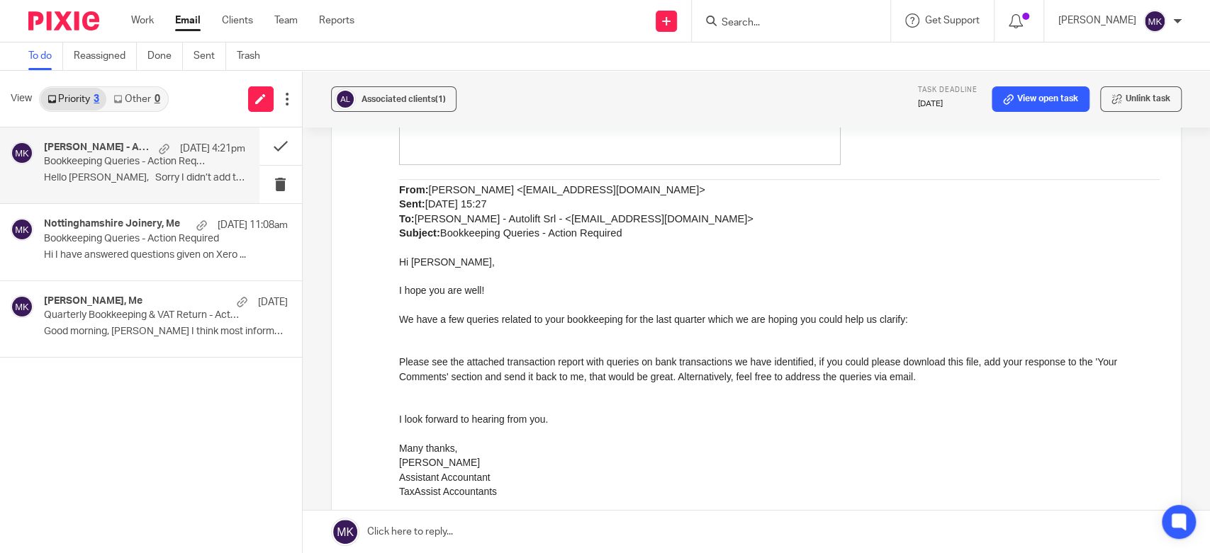
click at [529, 518] on link at bounding box center [756, 532] width 907 height 43
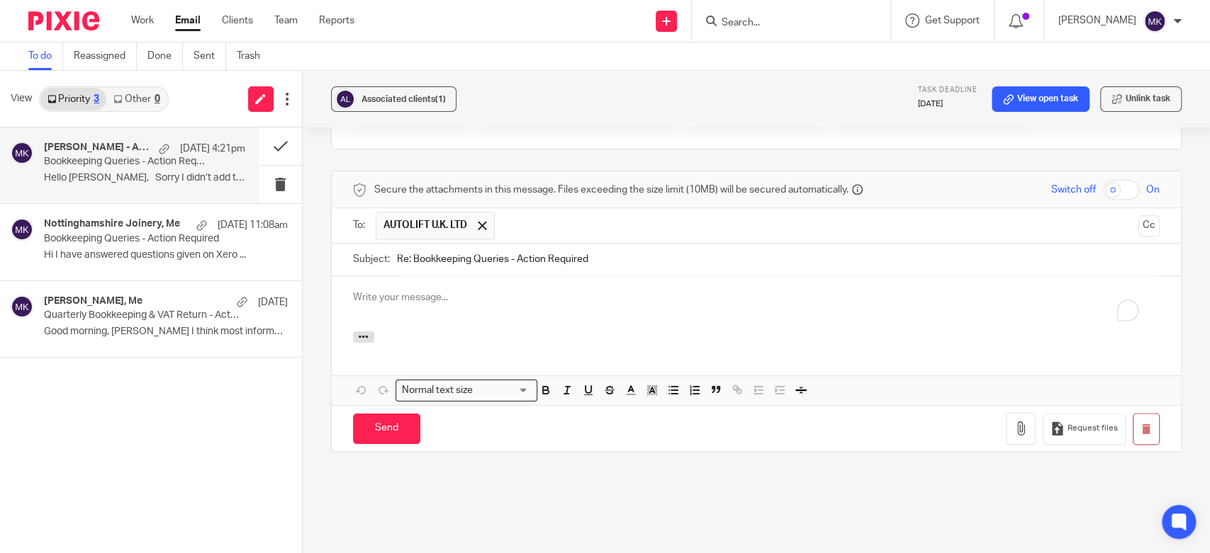
scroll to position [0, 0]
drag, startPoint x: 419, startPoint y: 118, endPoint x: 416, endPoint y: 106, distance: 12.6
click at [418, 111] on div "Associated clients (1) Task deadline 31 Aug 2025 View open task Unlink task" at bounding box center [756, 99] width 907 height 57
click at [416, 106] on button "Associated clients (1)" at bounding box center [393, 99] width 125 height 26
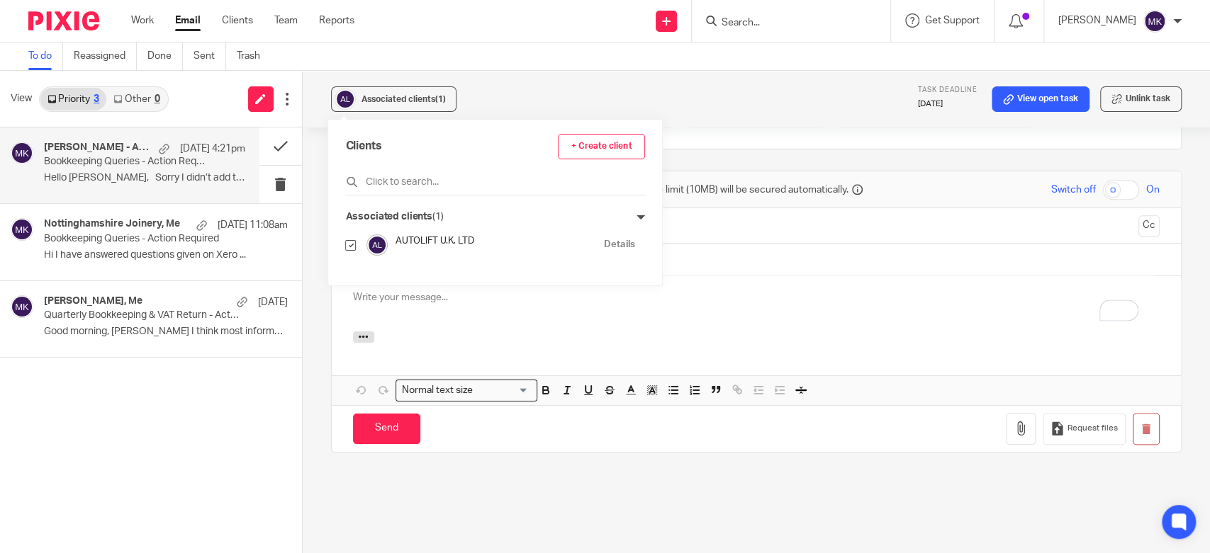
click at [690, 289] on div "To enrich screen reader interactions, please activate Accessibility in Grammarl…" at bounding box center [756, 303] width 849 height 55
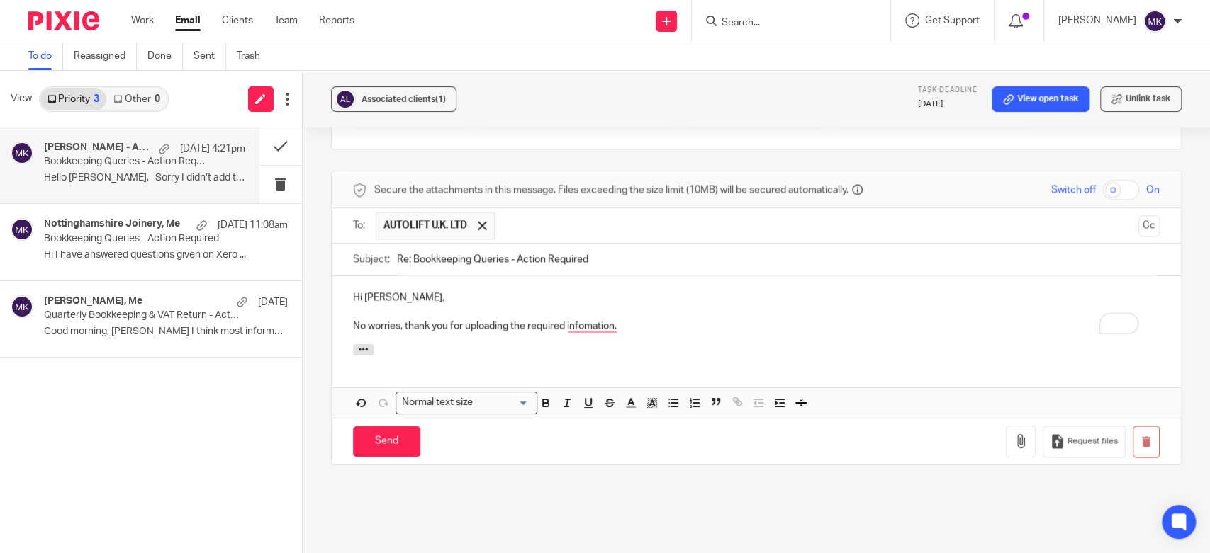
click at [602, 319] on p "No worries, thank you for uploading the required infomation." at bounding box center [756, 326] width 806 height 14
click at [597, 319] on p "No worries, thank you for uploading the required infomation." at bounding box center [756, 326] width 806 height 14
click at [412, 427] on input "Send" at bounding box center [386, 442] width 67 height 30
click at [278, 145] on button at bounding box center [280, 147] width 43 height 38
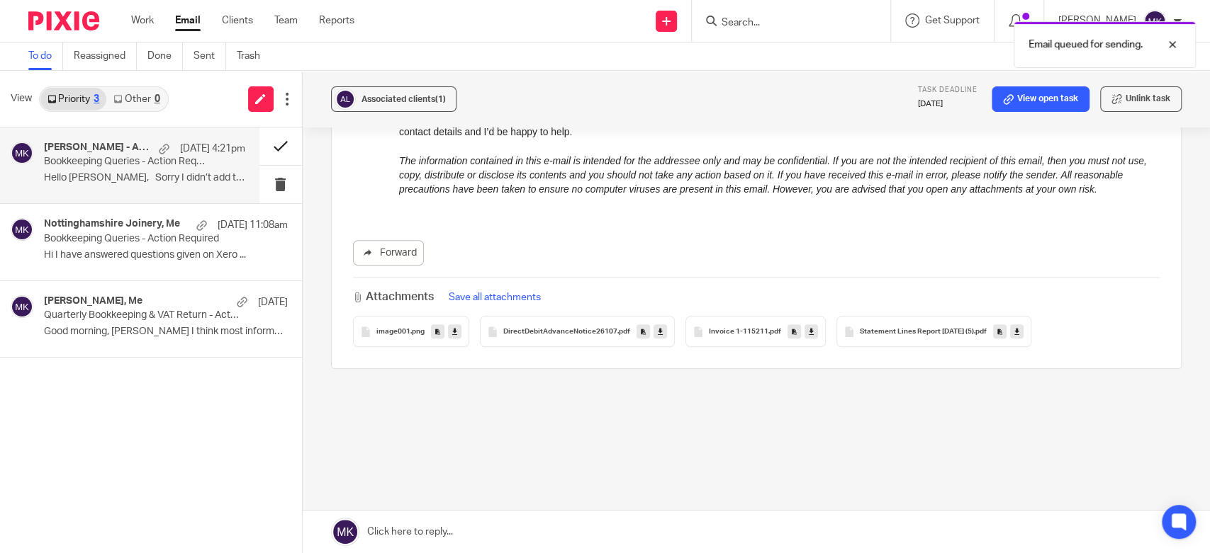
scroll to position [950, 0]
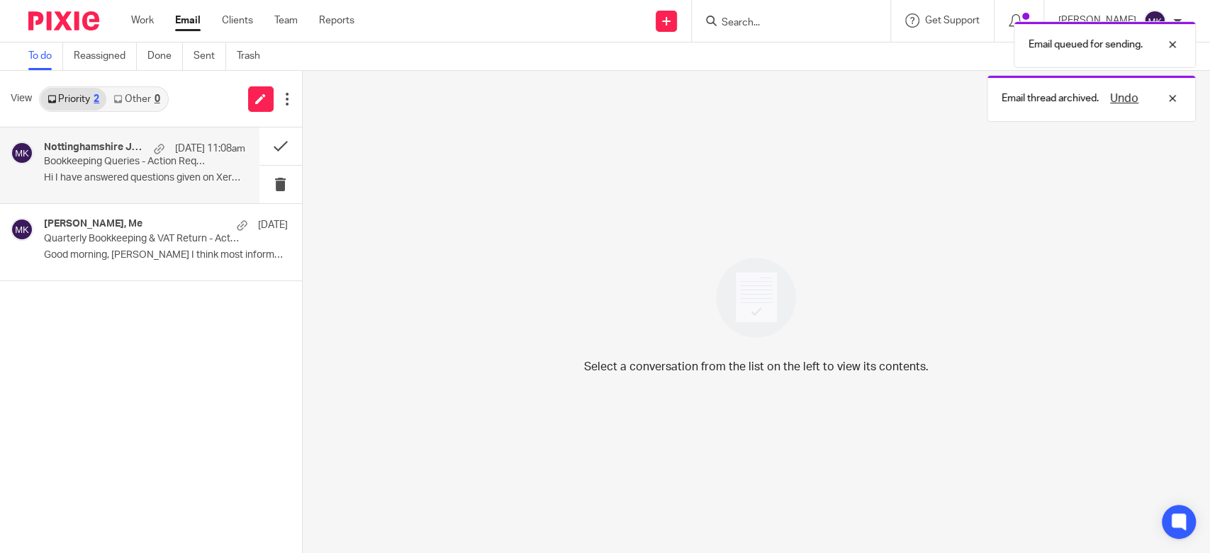
click at [167, 179] on p "Hi I have answered questions given on Xero ..." at bounding box center [144, 178] width 201 height 12
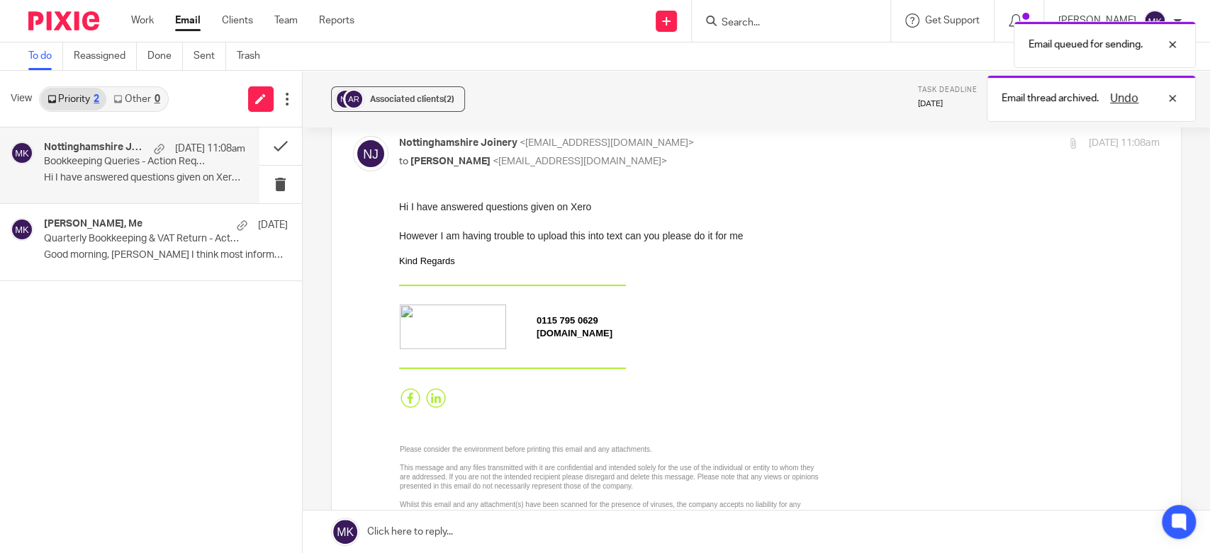
scroll to position [94, 0]
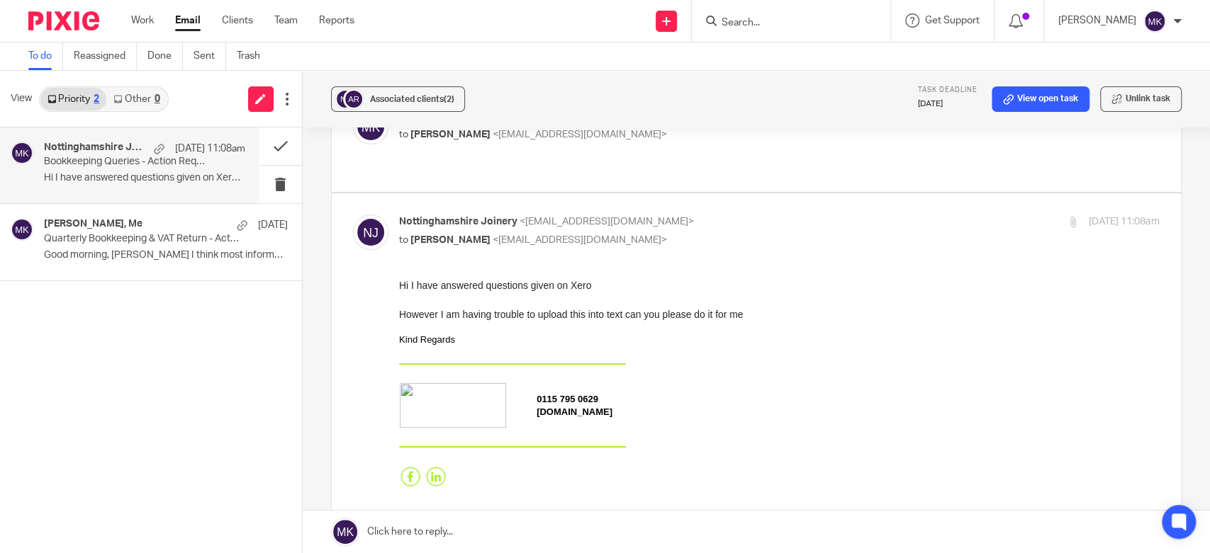
click at [935, 303] on div at bounding box center [778, 300] width 760 height 14
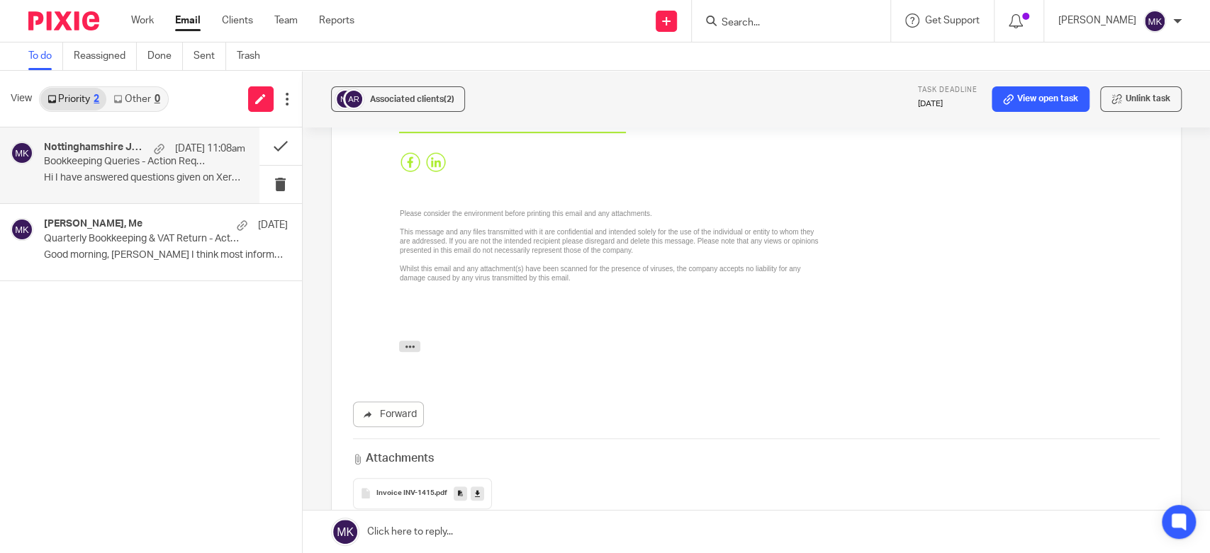
click at [475, 488] on icon at bounding box center [477, 493] width 5 height 11
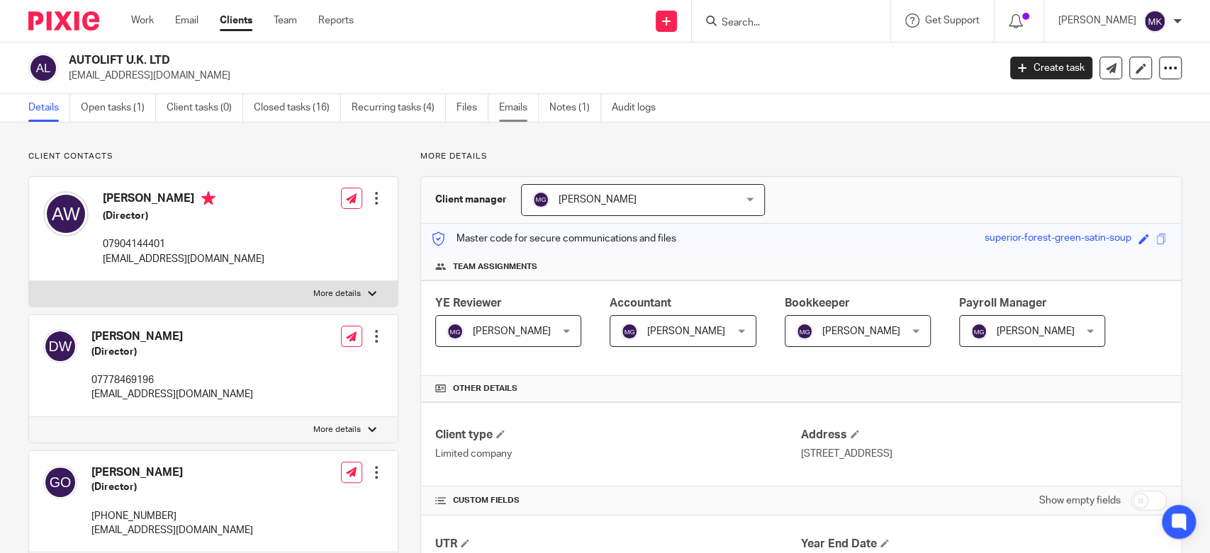
click at [519, 106] on link "Emails" at bounding box center [519, 108] width 40 height 28
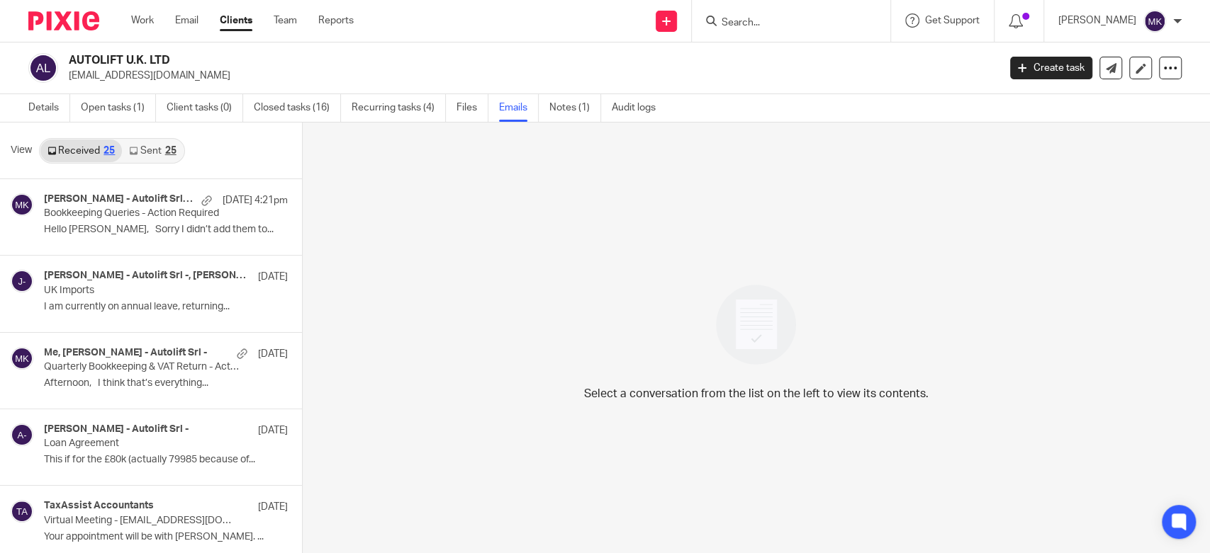
click at [162, 144] on link "Sent 25" at bounding box center [152, 151] width 61 height 23
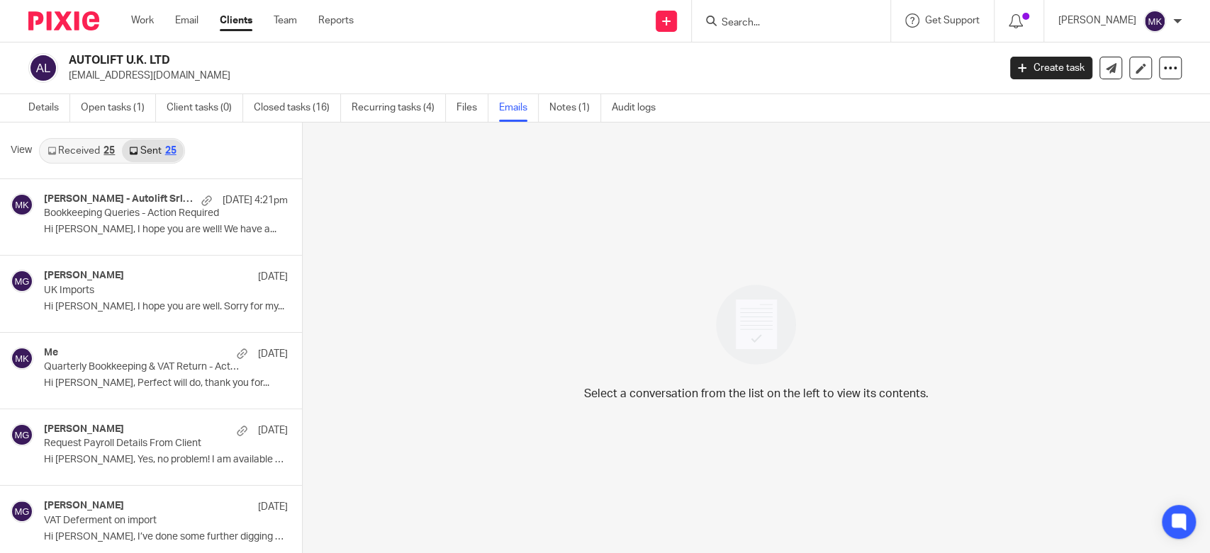
scroll to position [1, 0]
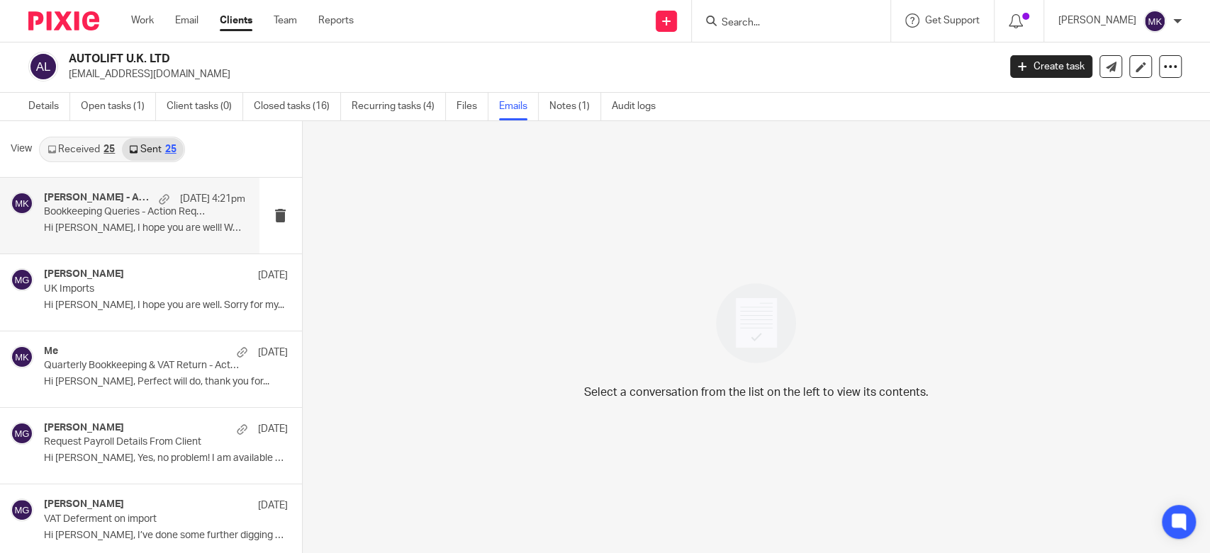
click at [197, 220] on div "Adam Weatherhog - Autolift Srl -, Me 19 Aug 4:21pm Bookkeeping Queries - Action…" at bounding box center [144, 215] width 201 height 47
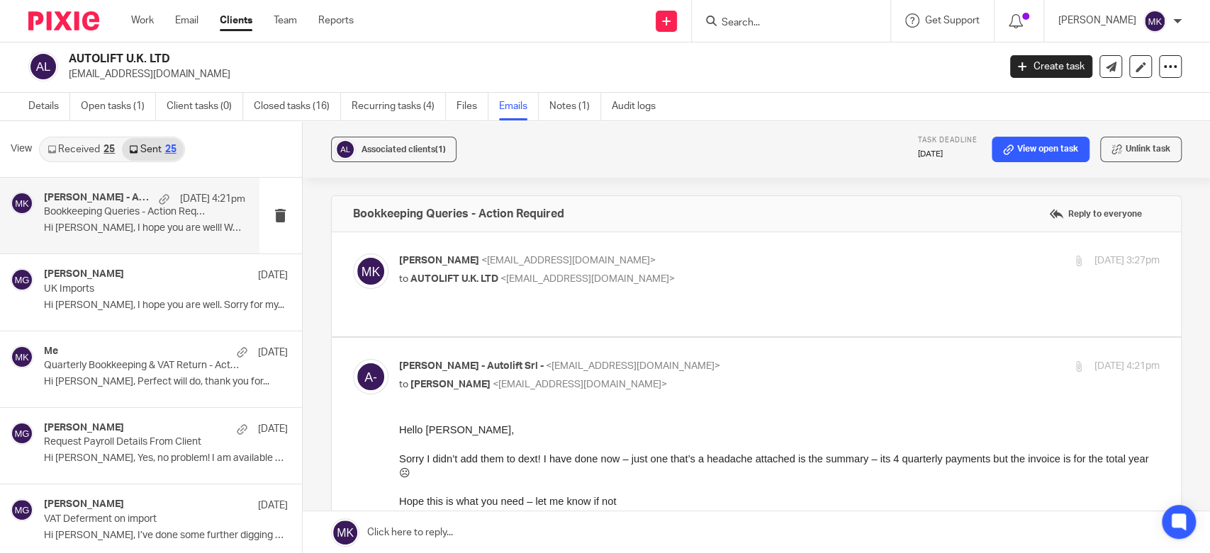
scroll to position [0, 0]
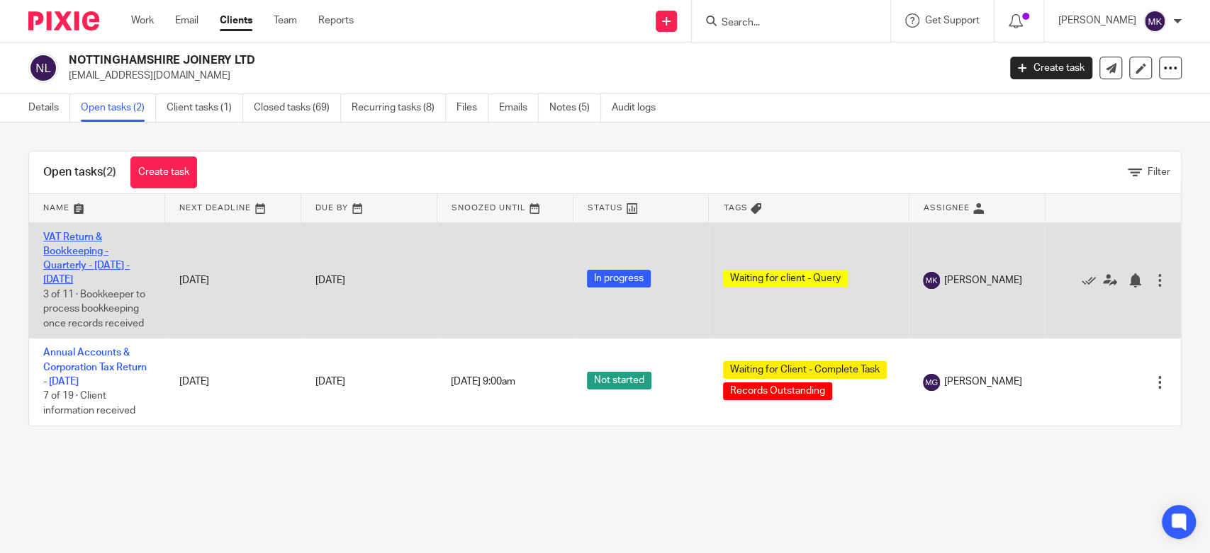
click at [77, 254] on link "VAT Return & Bookkeeping - Quarterly - [DATE] - [DATE]" at bounding box center [86, 258] width 86 height 53
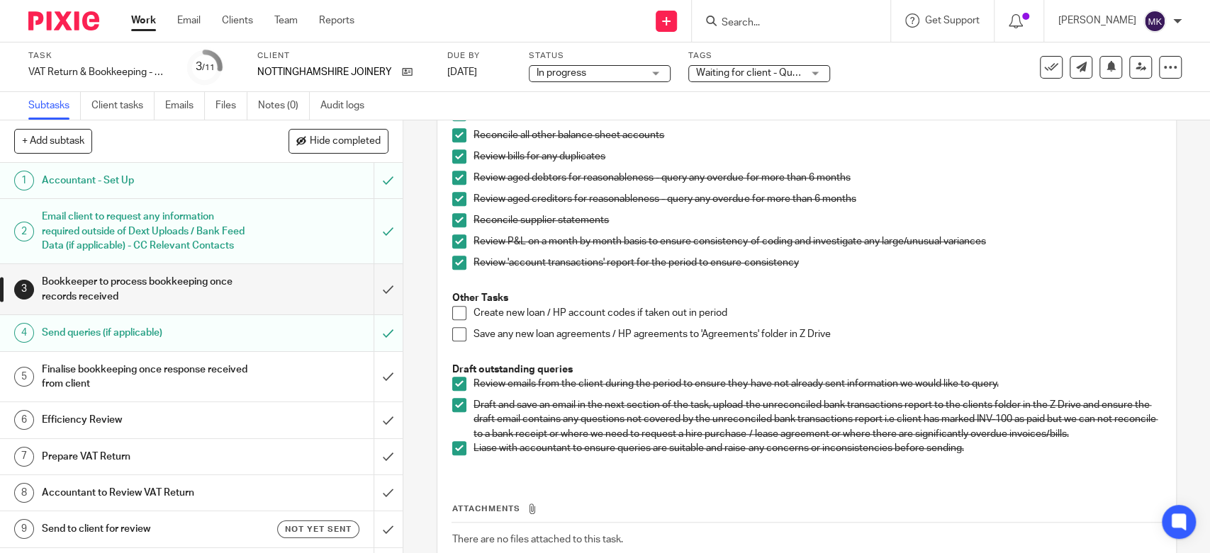
scroll to position [787, 0]
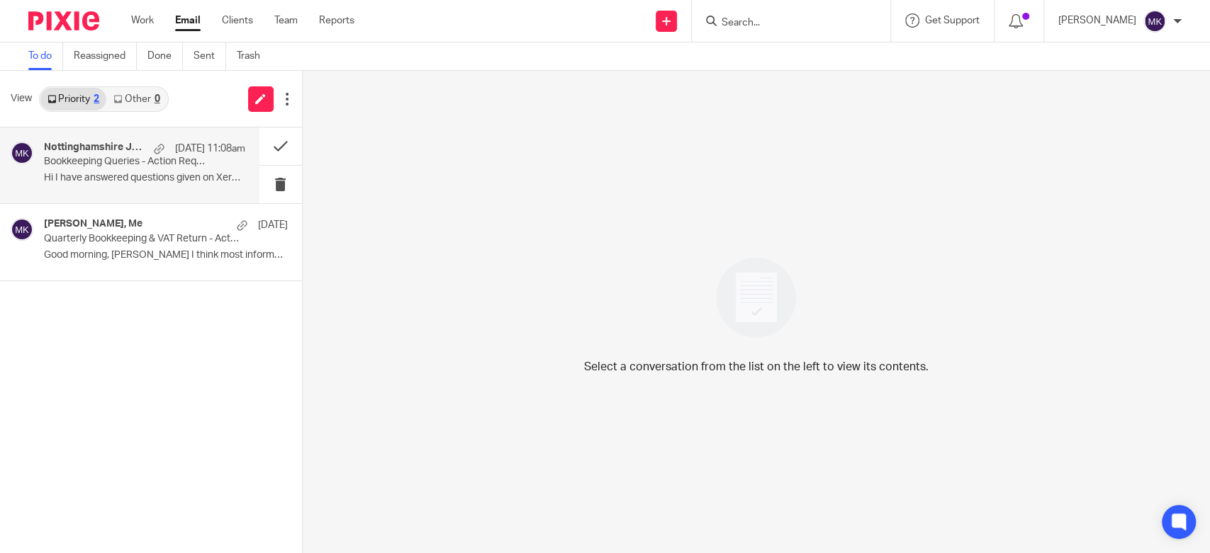
click at [98, 157] on p "Bookkeeping Queries - Action Required" at bounding box center [124, 162] width 161 height 12
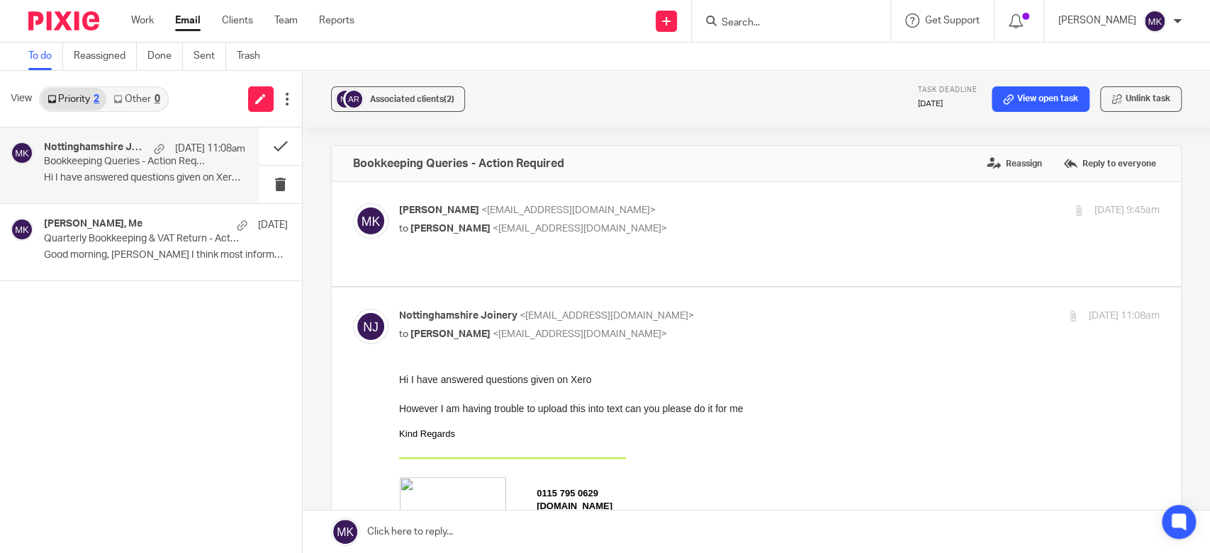
click at [813, 29] on form at bounding box center [795, 21] width 151 height 18
click at [376, 309] on img at bounding box center [370, 326] width 35 height 35
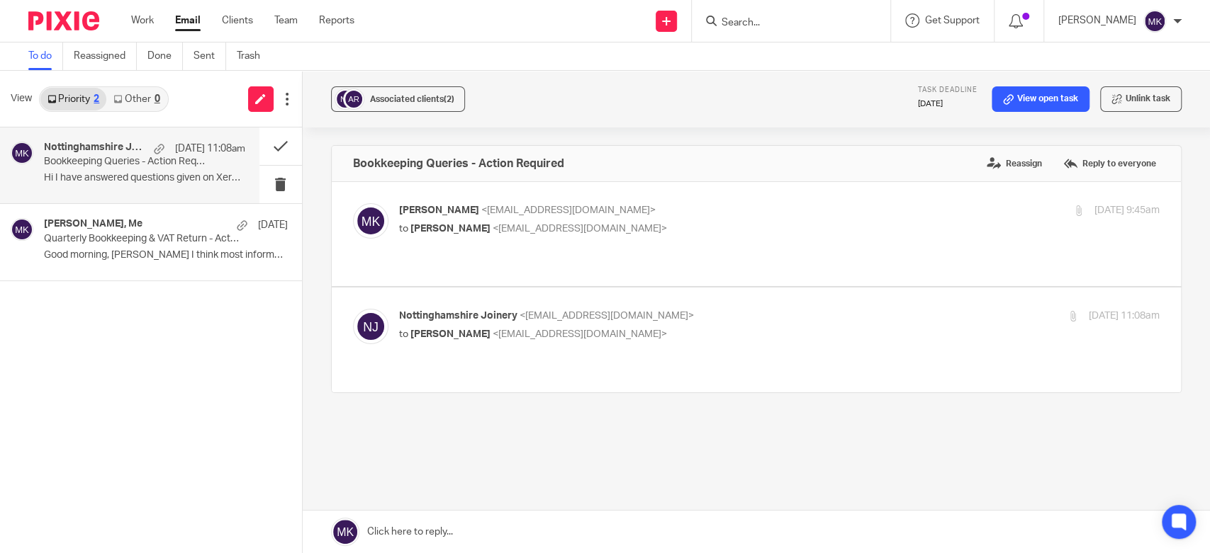
click at [376, 309] on img at bounding box center [370, 326] width 35 height 35
checkbox input "true"
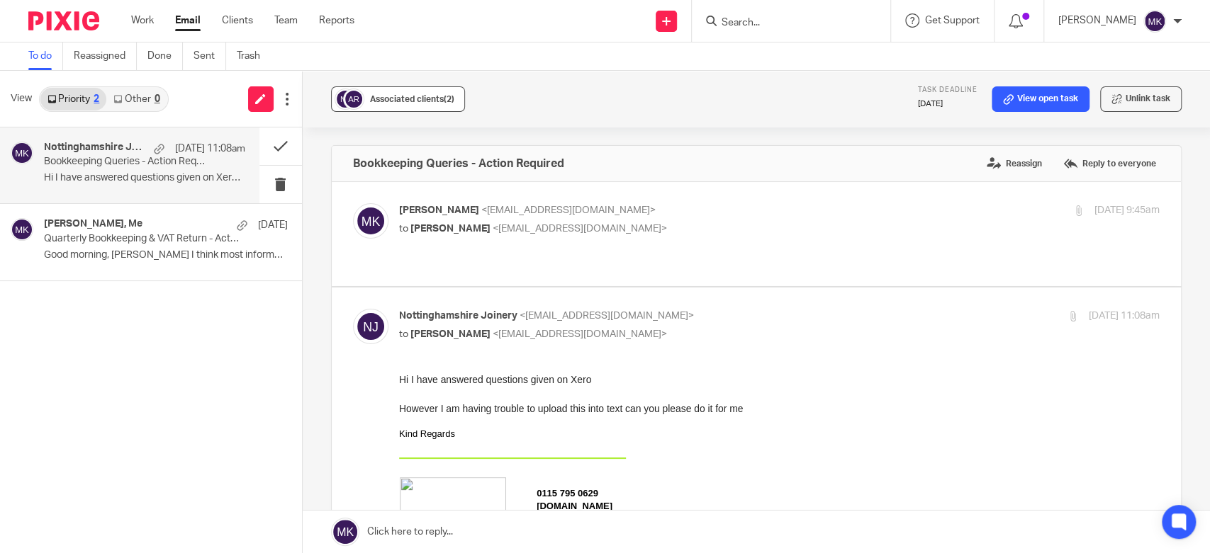
click at [425, 108] on button "Associated clients (2)" at bounding box center [398, 99] width 134 height 26
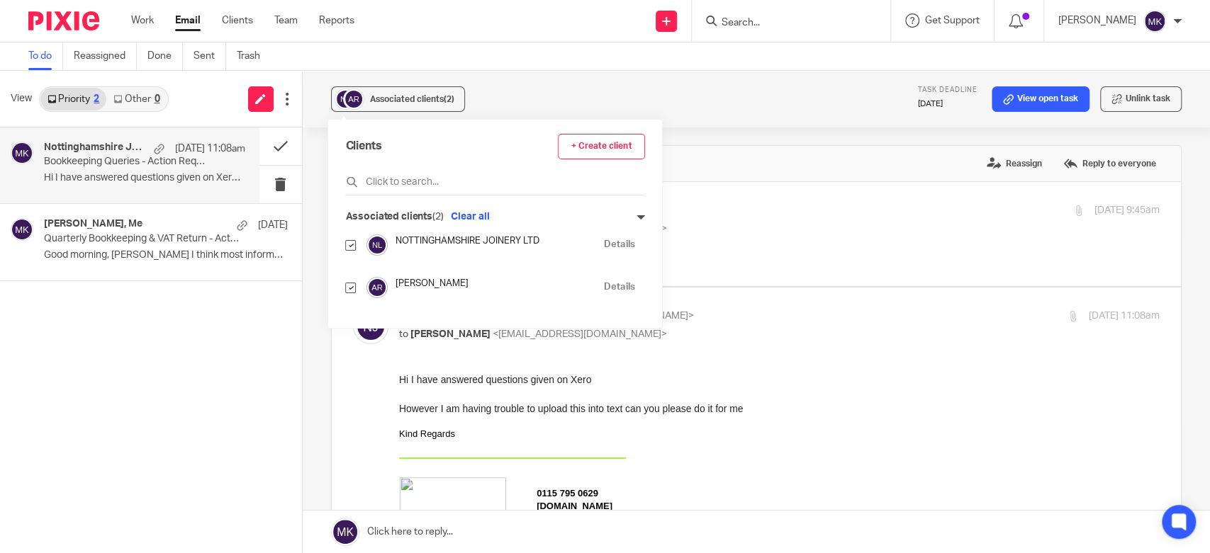
click at [604, 241] on link "Details" at bounding box center [619, 244] width 30 height 13
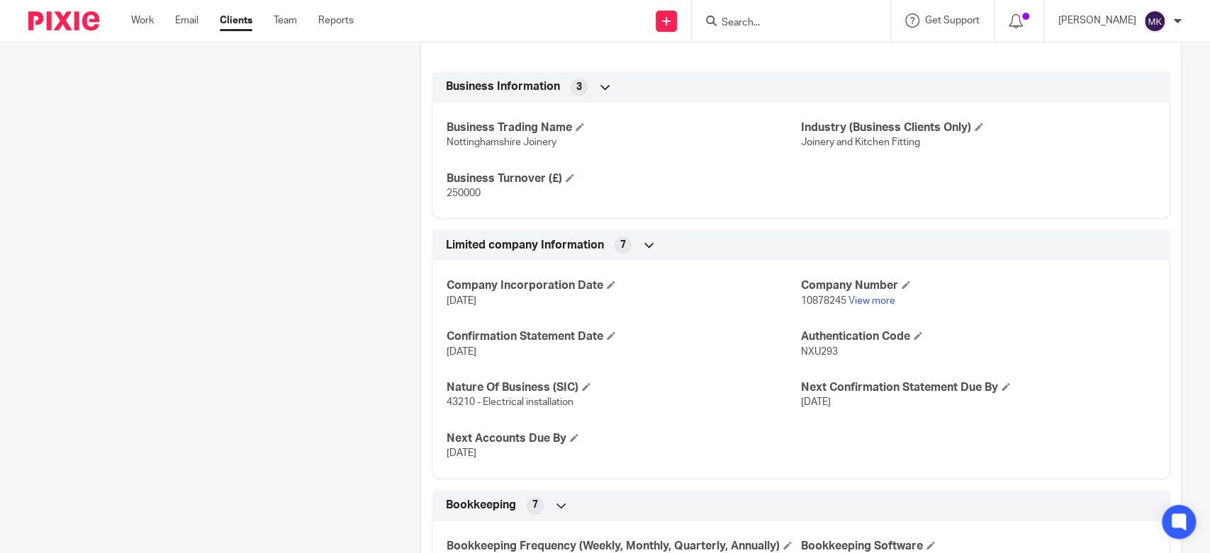
scroll to position [709, 0]
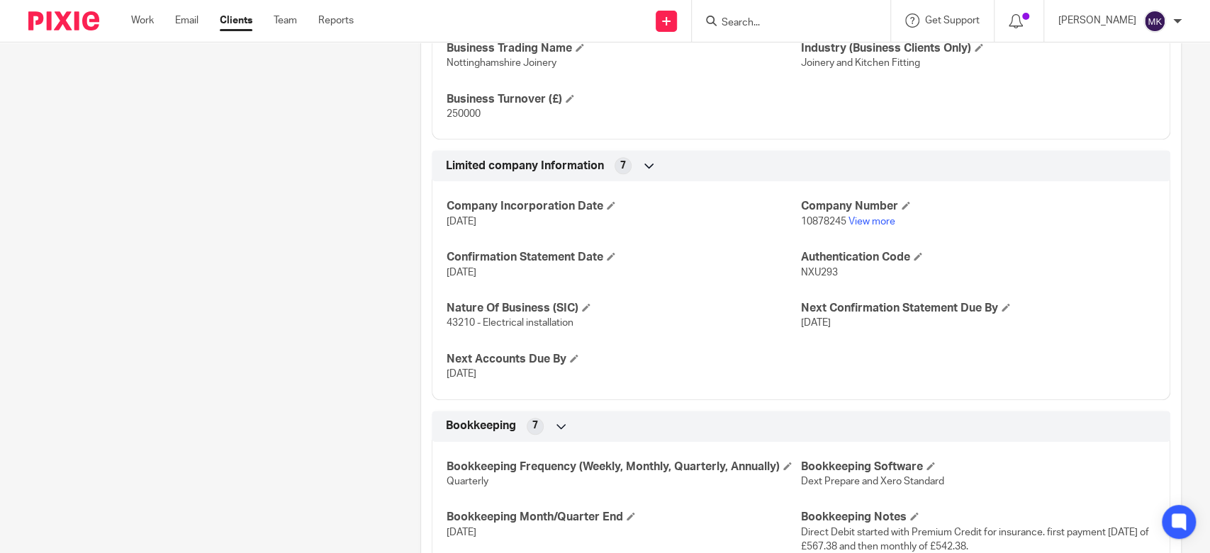
click at [817, 221] on span "10878245" at bounding box center [823, 222] width 45 height 10
copy p "10878245"
